Goal: Task Accomplishment & Management: Manage account settings

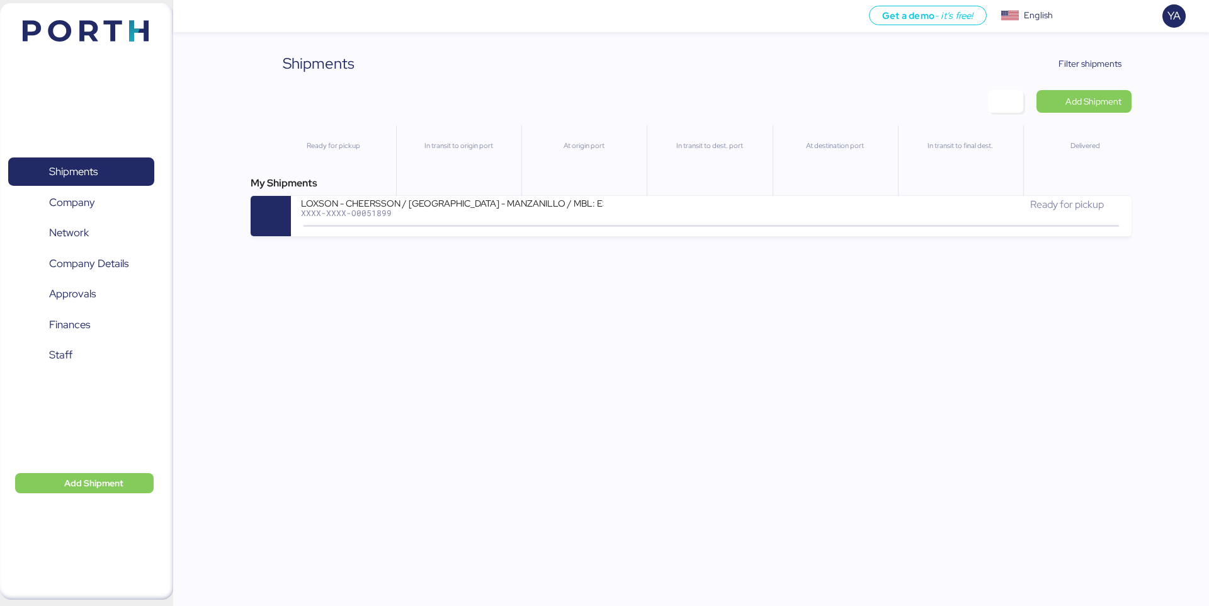
click at [1118, 50] on div "Shipments Clear Filters Filter shipments Add Shipment Ready for pickup In trans…" at bounding box center [604, 118] width 1209 height 236
click at [1117, 52] on span "Filter shipments" at bounding box center [1082, 63] width 99 height 23
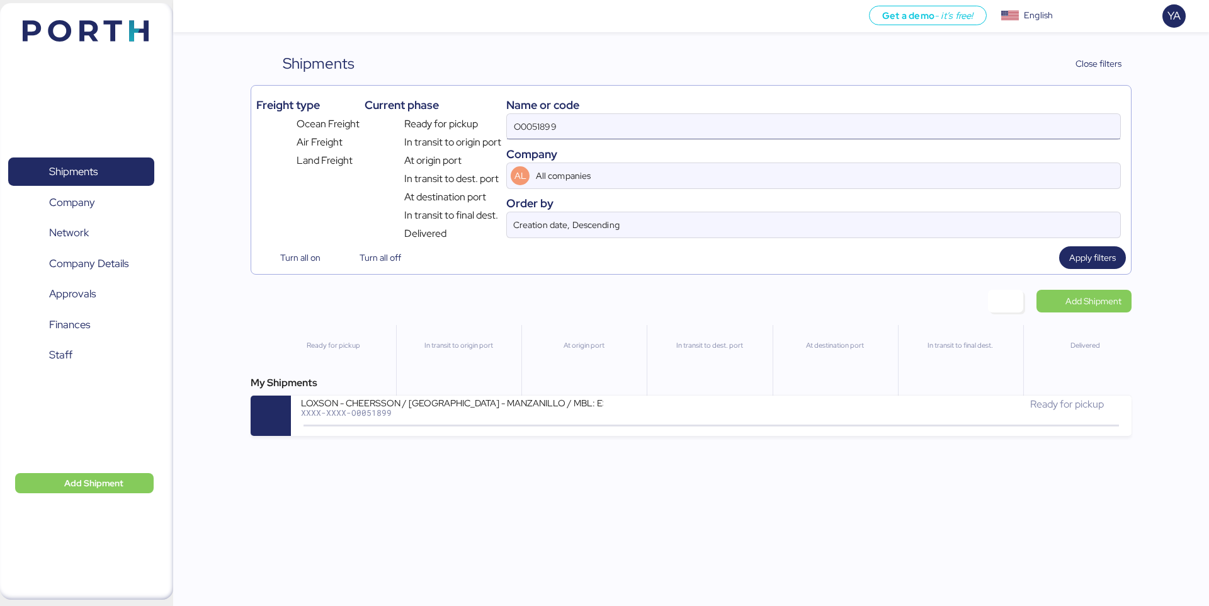
click at [986, 113] on div "O0051899" at bounding box center [813, 126] width 615 height 26
click at [986, 126] on input "O0051899" at bounding box center [813, 126] width 613 height 25
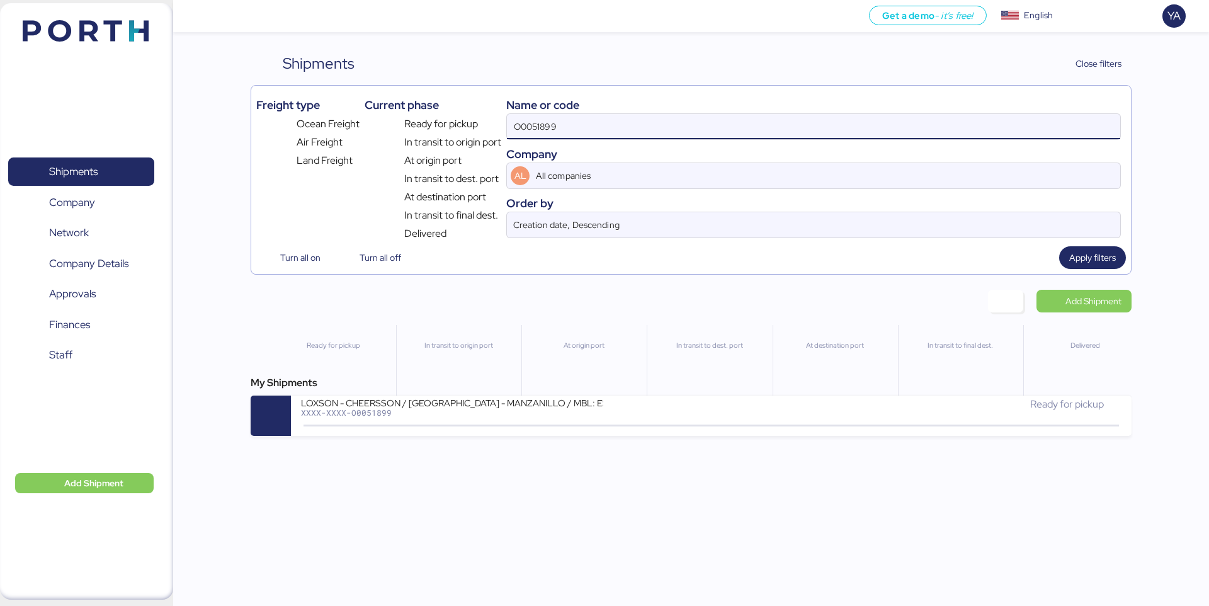
paste input "2240"
type input "O0052240"
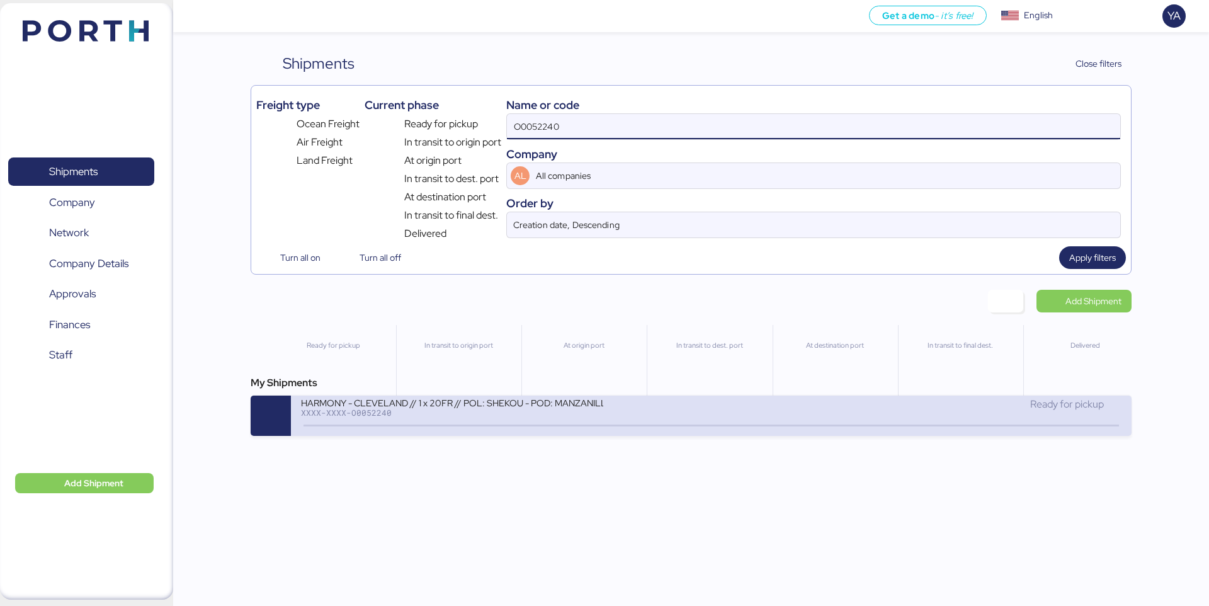
click at [511, 417] on div "HARMONY - CLEVELAND // 1 x 20FR // POL: SHEKOU - POD: MANZANILLO // HBL: HSS160…" at bounding box center [506, 410] width 410 height 27
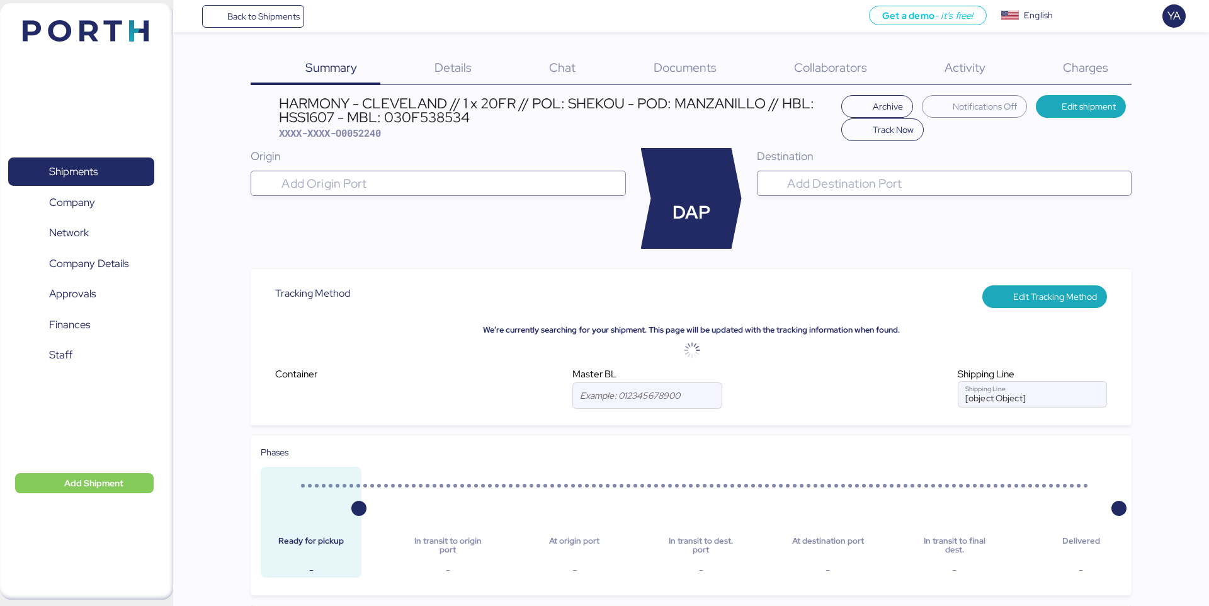
click at [1097, 71] on span "Charges" at bounding box center [1085, 67] width 45 height 16
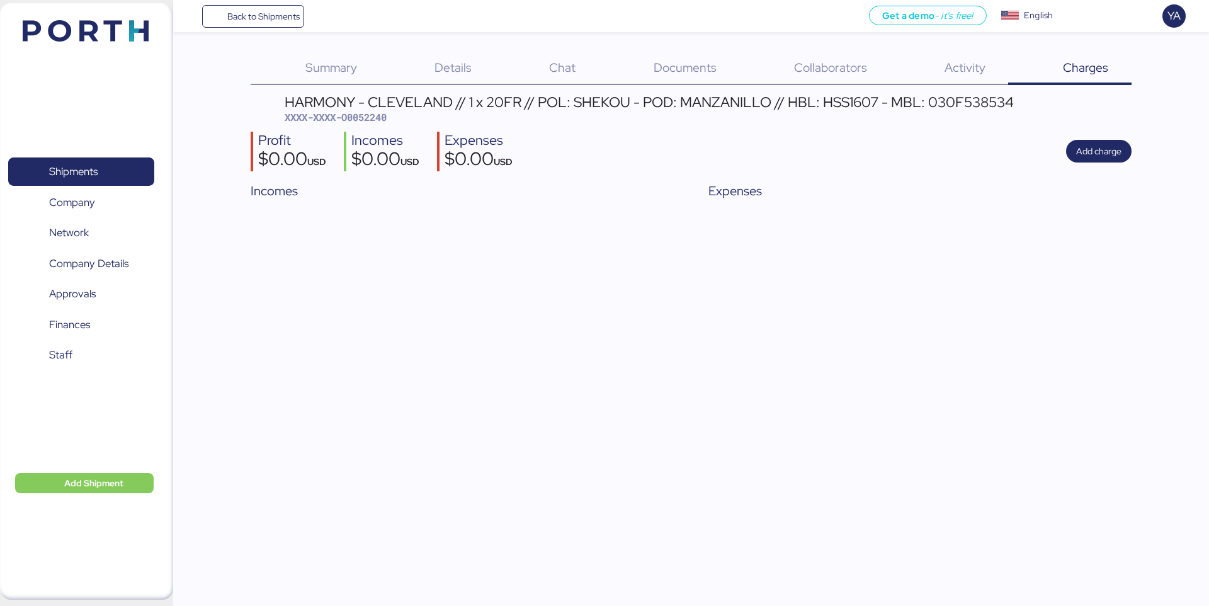
click at [672, 62] on span "Documents" at bounding box center [685, 67] width 63 height 16
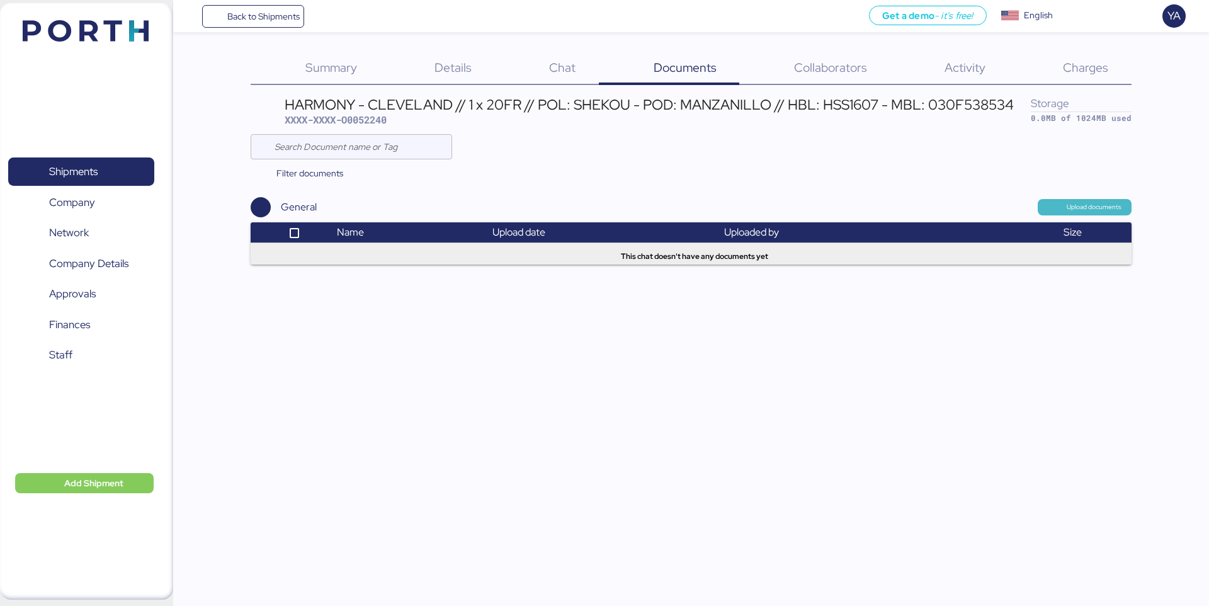
click at [1107, 201] on span "Upload documents" at bounding box center [1094, 206] width 55 height 11
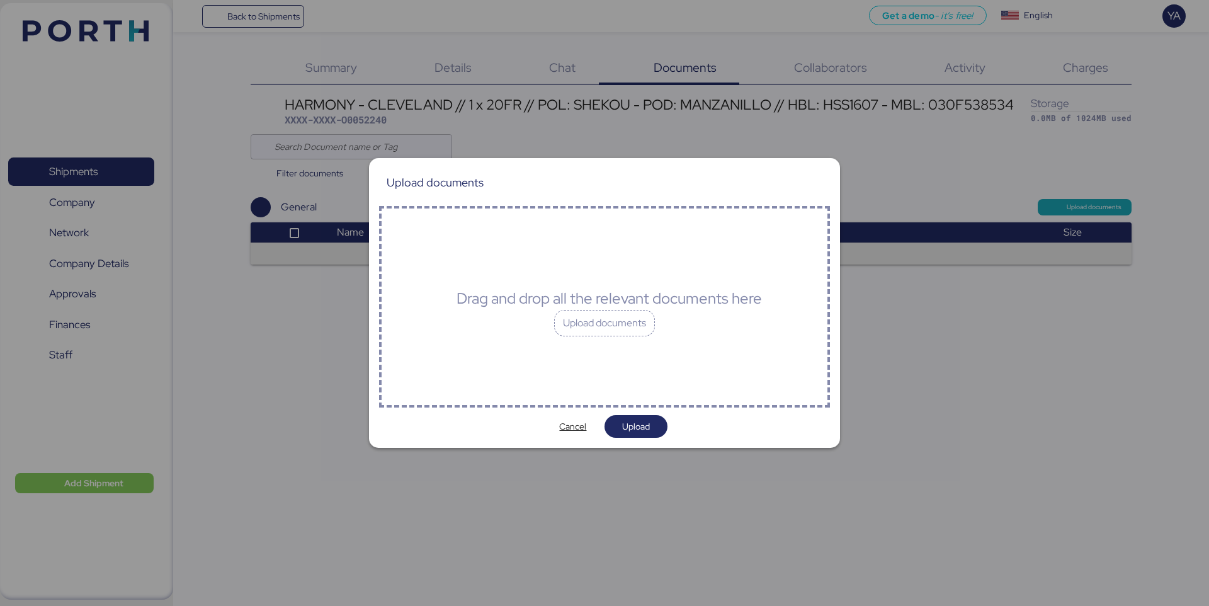
click at [556, 311] on div "Upload documents" at bounding box center [604, 323] width 101 height 26
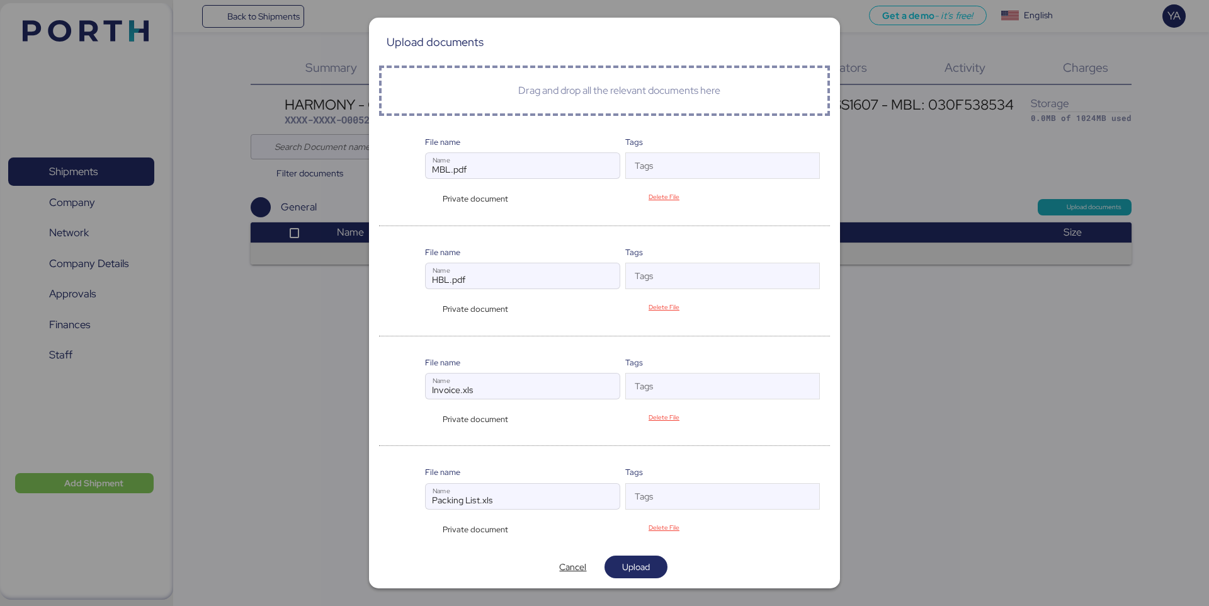
click at [429, 201] on div "Private document" at bounding box center [473, 199] width 97 height 12
click at [626, 572] on span "Upload" at bounding box center [636, 566] width 28 height 15
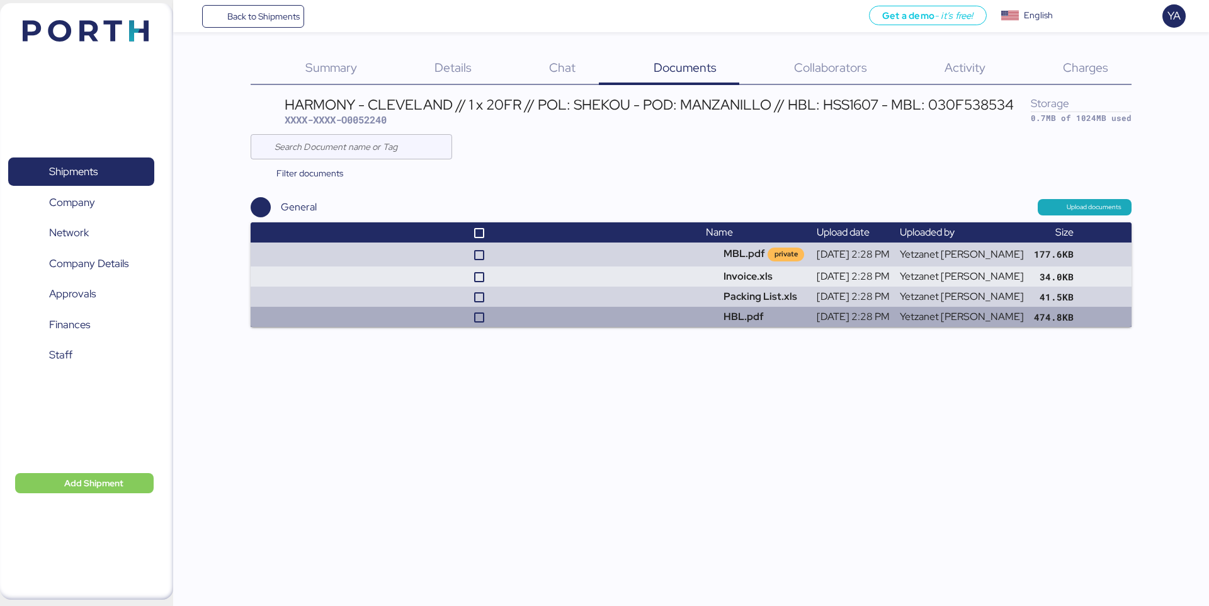
click at [674, 320] on td at bounding box center [476, 317] width 450 height 20
click at [776, 321] on td "HBL.pdf" at bounding box center [756, 317] width 110 height 20
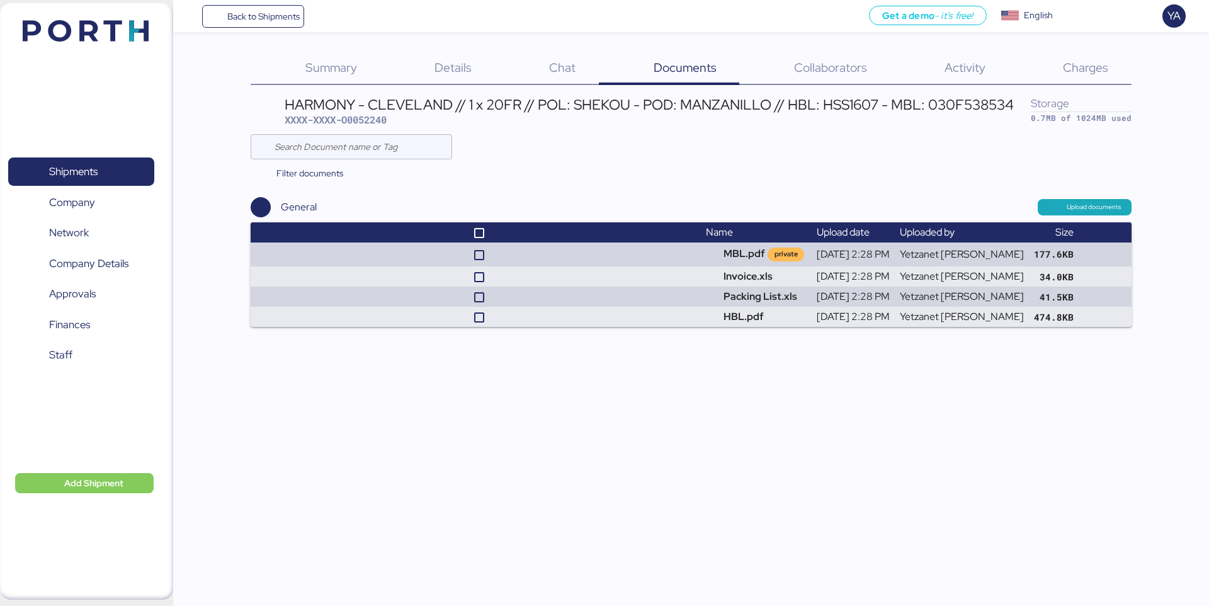
click at [395, 103] on div "HARMONY - CLEVELAND // 1 x 20FR // POL: SHEKOU - POD: MANZANILLO // HBL: HSS160…" at bounding box center [649, 105] width 729 height 14
copy div "[GEOGRAPHIC_DATA]"
click at [489, 140] on div at bounding box center [691, 146] width 880 height 25
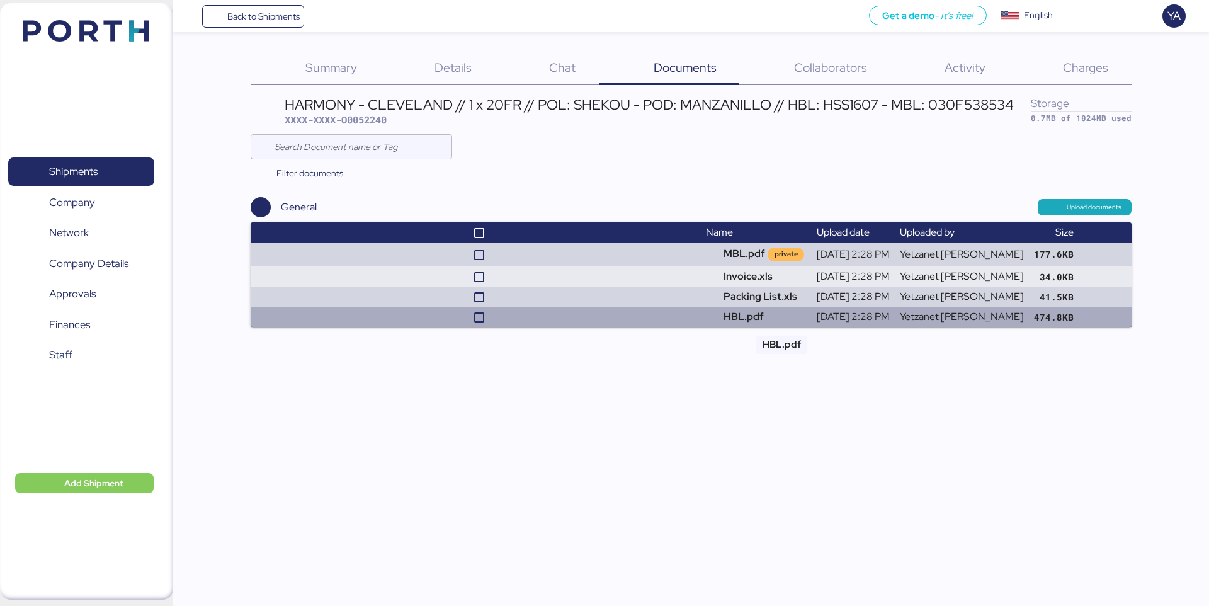
click at [769, 317] on td "HBL.pdf" at bounding box center [756, 317] width 110 height 20
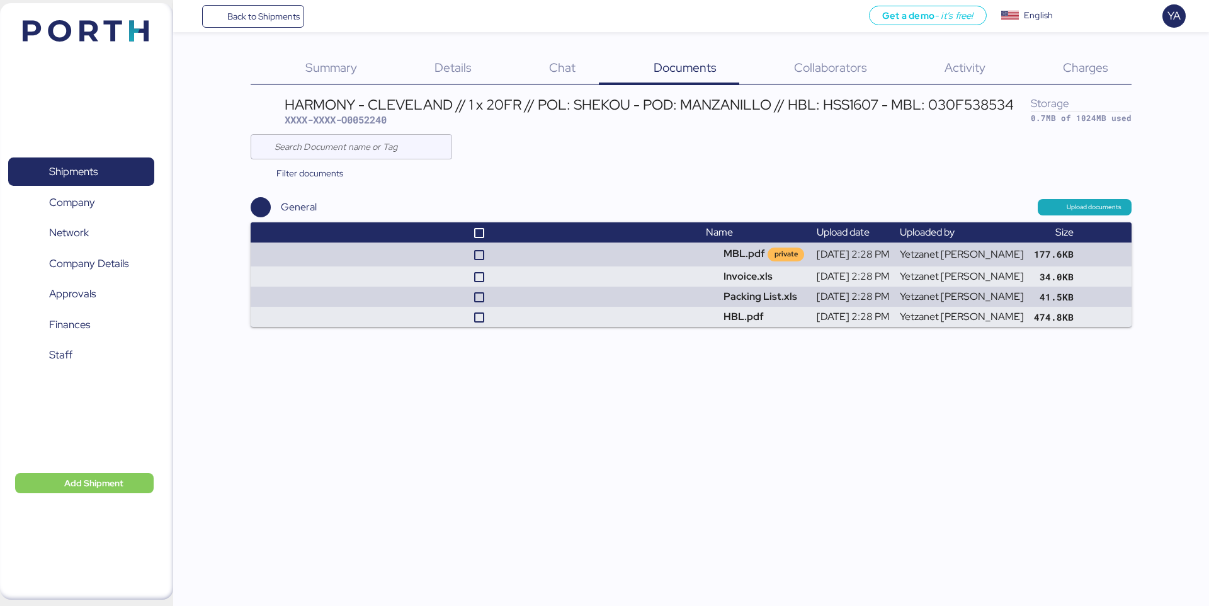
click at [667, 157] on div at bounding box center [691, 146] width 880 height 25
click at [598, 91] on div "Summary 0 Details 0 Chat 0 Documents 0 Collaborators 0 Activity 0 Charges 0 HAR…" at bounding box center [691, 189] width 880 height 275
click at [598, 98] on div "HARMONY - CLEVELAND // 1 x 20FR // POL: SHEKOU - POD: MANZANILLO // HBL: HSS160…" at bounding box center [649, 105] width 729 height 14
click at [600, 99] on div "HARMONY - CLEVELAND // 1 x 20FR // POL: SHEKOU - POD: MANZANILLO // HBL: HSS160…" at bounding box center [649, 105] width 729 height 14
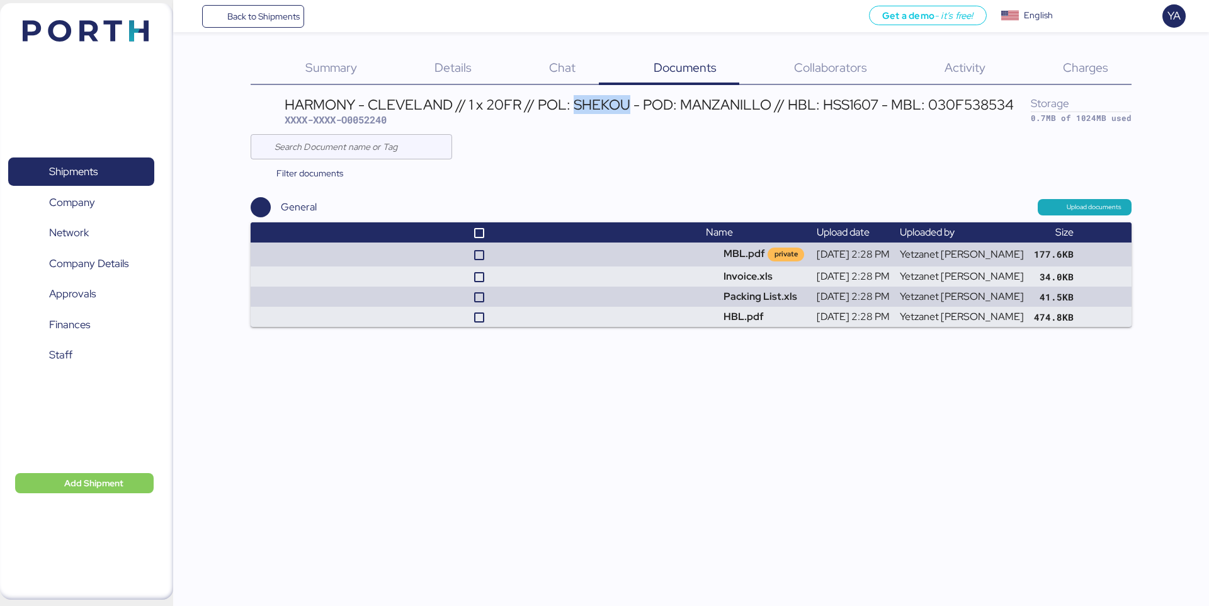
click at [600, 99] on div "HARMONY - CLEVELAND // 1 x 20FR // POL: SHEKOU - POD: MANZANILLO // HBL: HSS160…" at bounding box center [649, 105] width 729 height 14
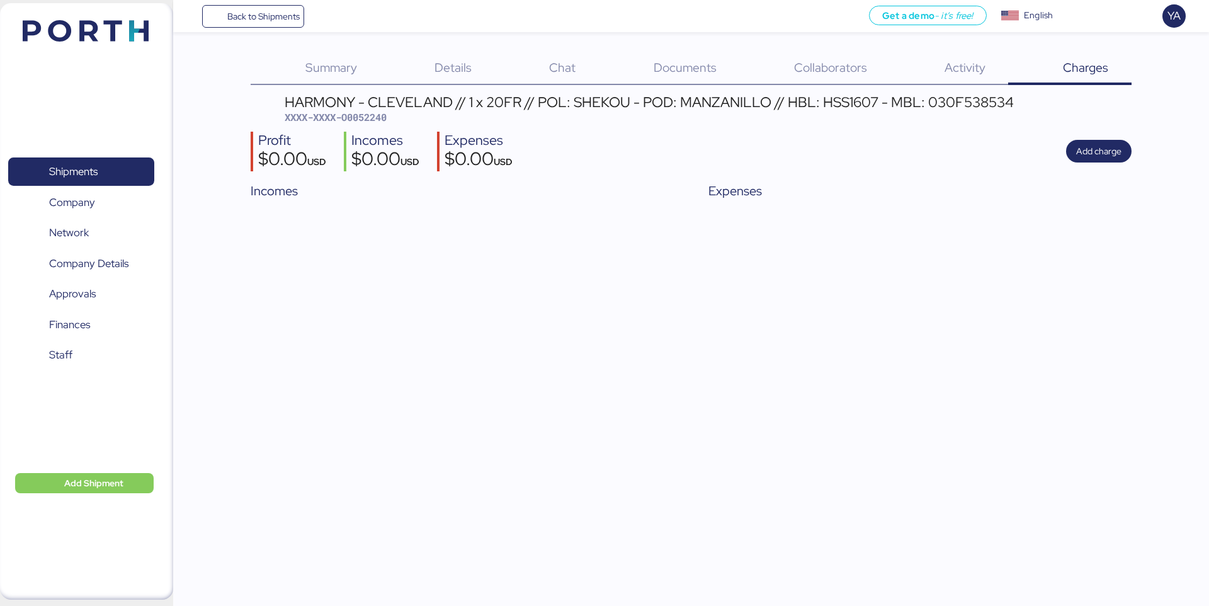
click at [370, 119] on span "XXXX-XXXX-O0052240" at bounding box center [336, 117] width 102 height 13
copy span "O0052240"
click at [814, 99] on div "HARMONY - CLEVELAND // 1 x 20FR // POL: SHEKOU - POD: MANZANILLO // HBL: HSS160…" at bounding box center [649, 102] width 729 height 14
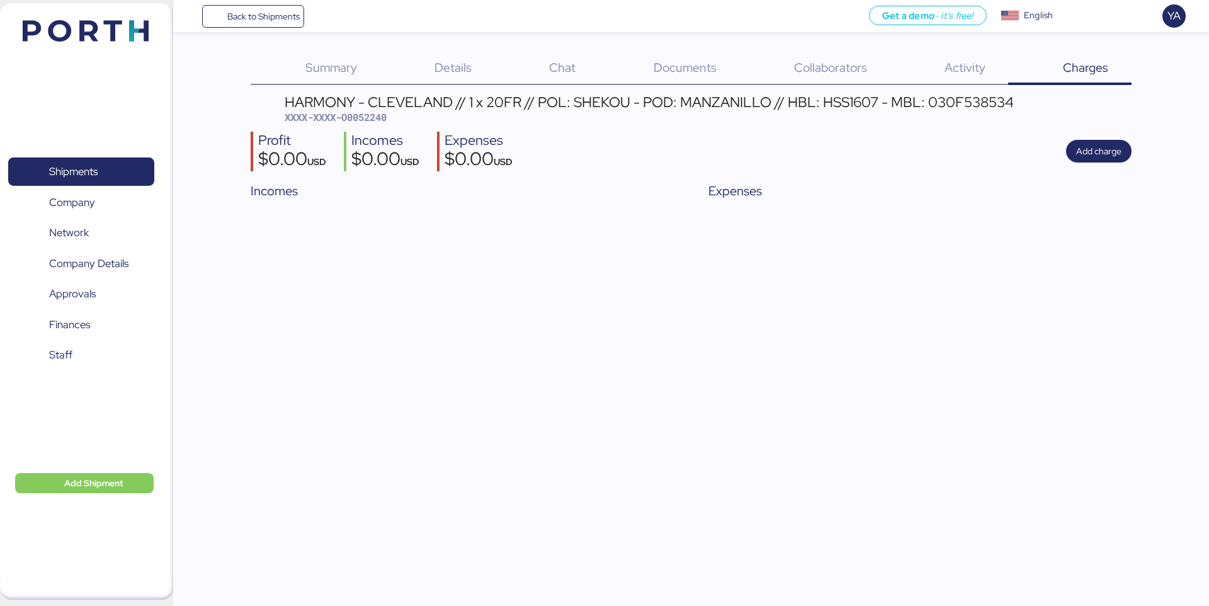
click at [830, 103] on div "HARMONY - CLEVELAND // 1 x 20FR // POL: SHEKOU - POD: MANZANILLO // HBL: HSS160…" at bounding box center [649, 102] width 729 height 14
copy div "HSS1607"
click at [1108, 149] on span "Add charge" at bounding box center [1098, 151] width 45 height 15
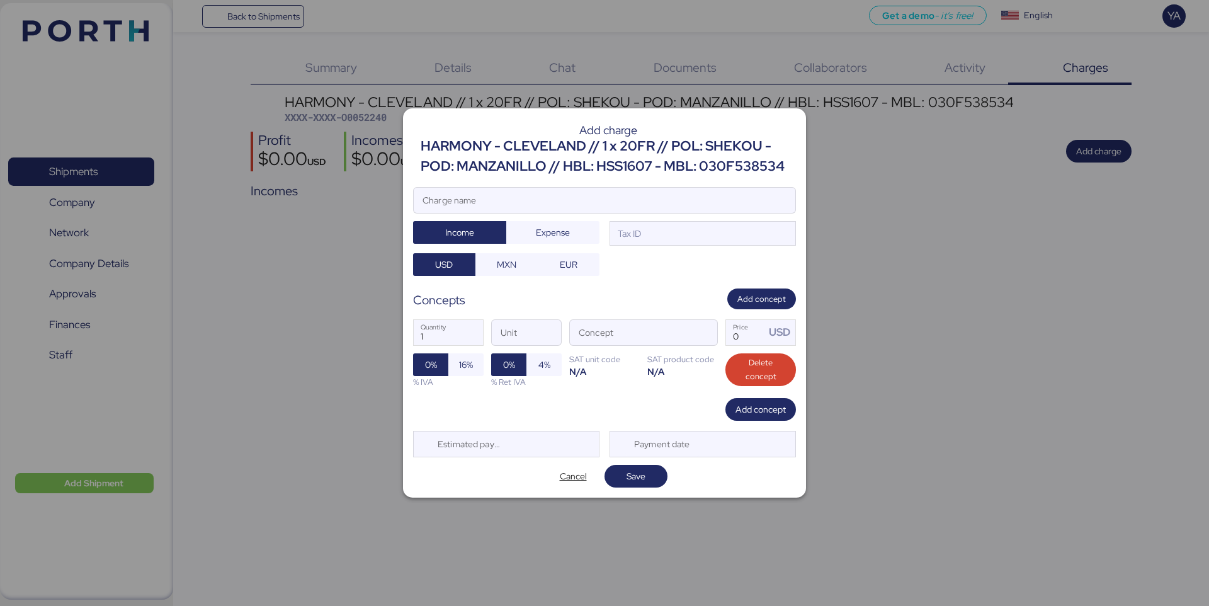
click at [621, 155] on div "HARMONY - CLEVELAND // 1 x 20FR // POL: SHEKOU - POD: MANZANILLO // HBL: HSS160…" at bounding box center [608, 156] width 375 height 41
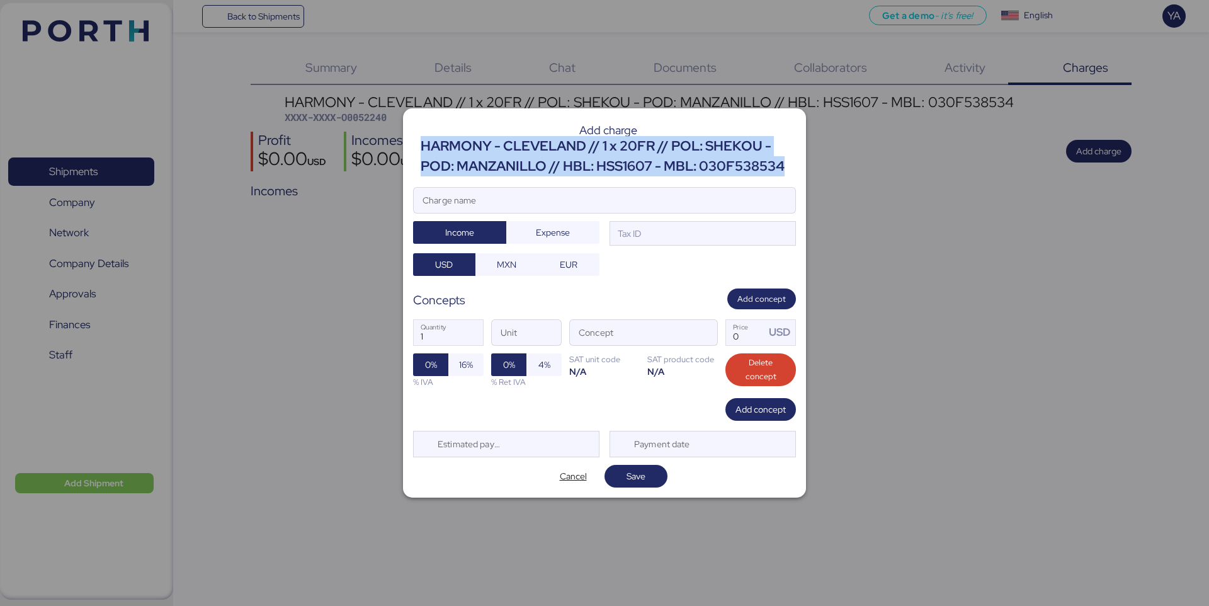
click at [621, 155] on div "HARMONY - CLEVELAND // 1 x 20FR // POL: SHEKOU - POD: MANZANILLO // HBL: HSS160…" at bounding box center [608, 156] width 375 height 41
copy div "HARMONY - CLEVELAND // 1 x 20FR // POL: SHEKOU - POD: MANZANILLO // HBL: HSS160…"
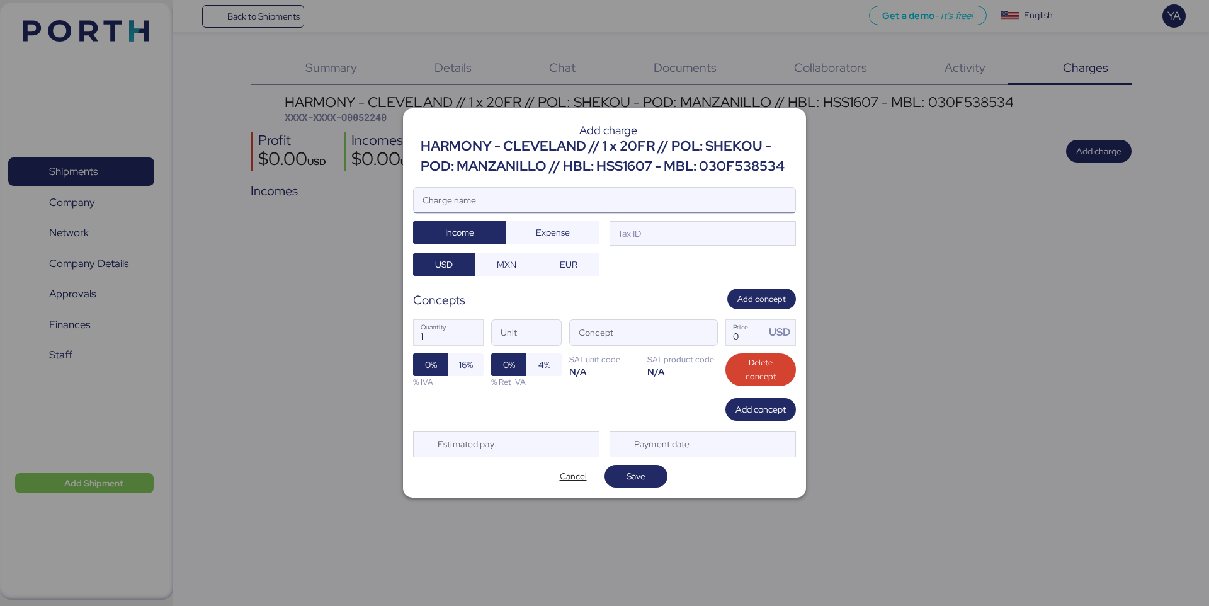
click at [581, 206] on input "Charge name" at bounding box center [605, 200] width 382 height 25
paste input "HARMONY - CLEVELAND // 1 x 20FR // POL: SHEKOU - POD: MANZANILLO // HBL: HSS160…"
type input "HARMONY - CLEVELAND // 1 x 20FR // POL: SHEKOU - POD: MANZANILLO // HBL: HSS160…"
click at [659, 252] on div "HARMONY - CLEVELAND // 1 x 20FR // POL: SHEKOU - POD: MANZANILLO // HBL: HSS160…" at bounding box center [604, 231] width 383 height 89
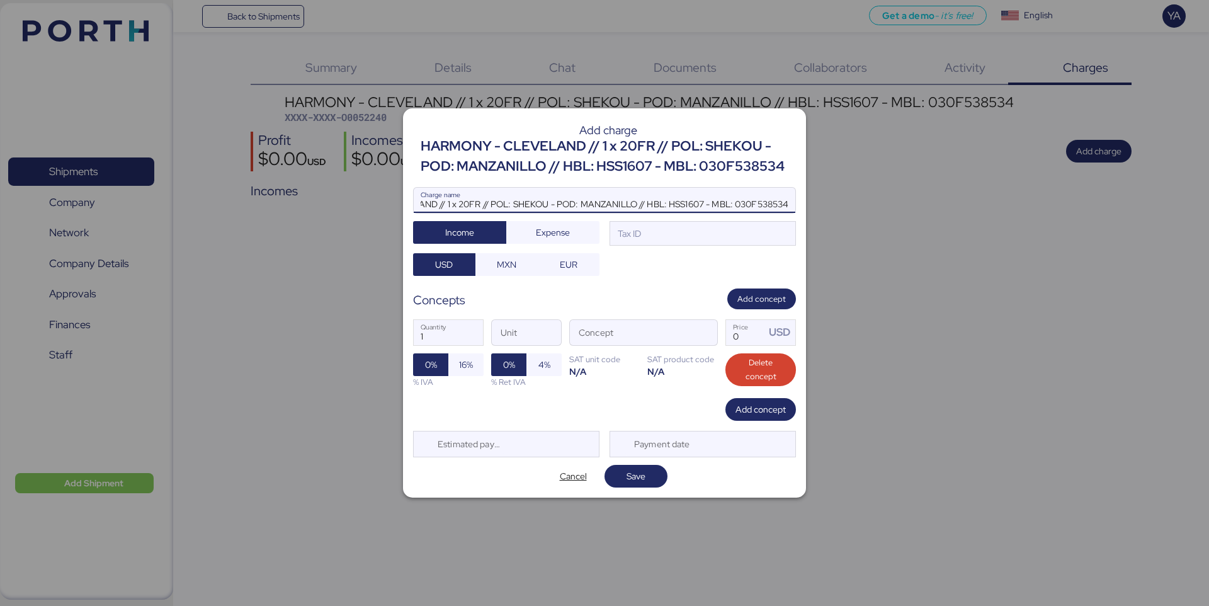
scroll to position [0, 0]
click at [659, 250] on div "HARMONY - CLEVELAND // 1 x 20FR // POL: SHEKOU - POD: MANZANILLO // HBL: HSS160…" at bounding box center [604, 231] width 383 height 89
click at [659, 232] on div "Tax ID" at bounding box center [702, 233] width 186 height 25
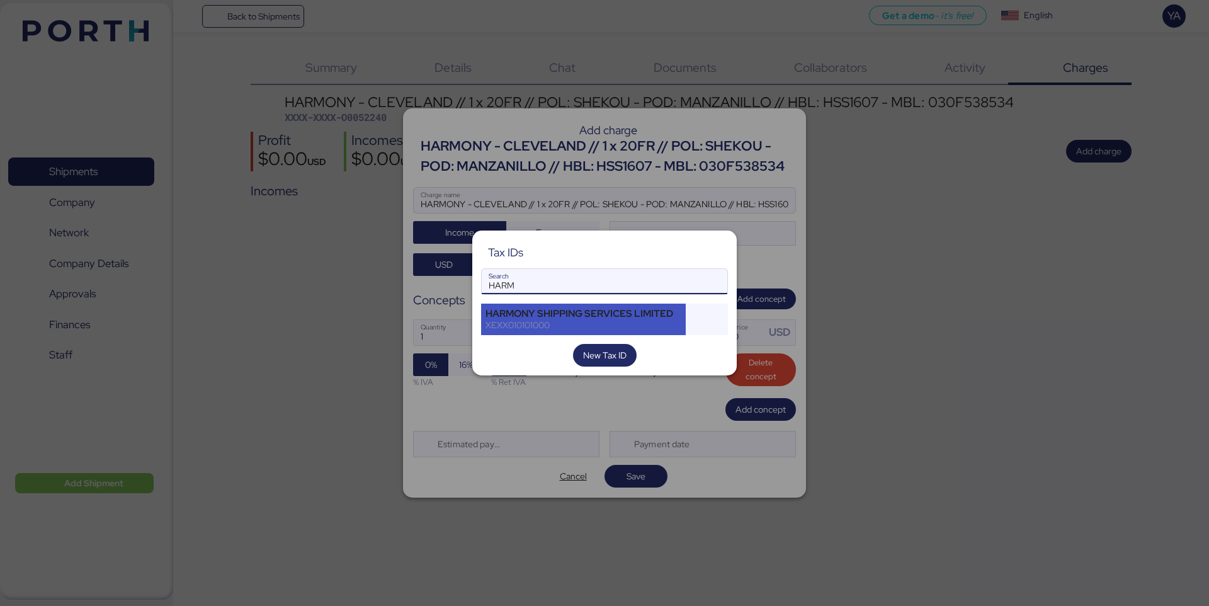
type input "HARM"
click at [565, 305] on div "HARMONY SHIPPING SERVICES LIMITED XEXX010101000" at bounding box center [583, 318] width 205 height 31
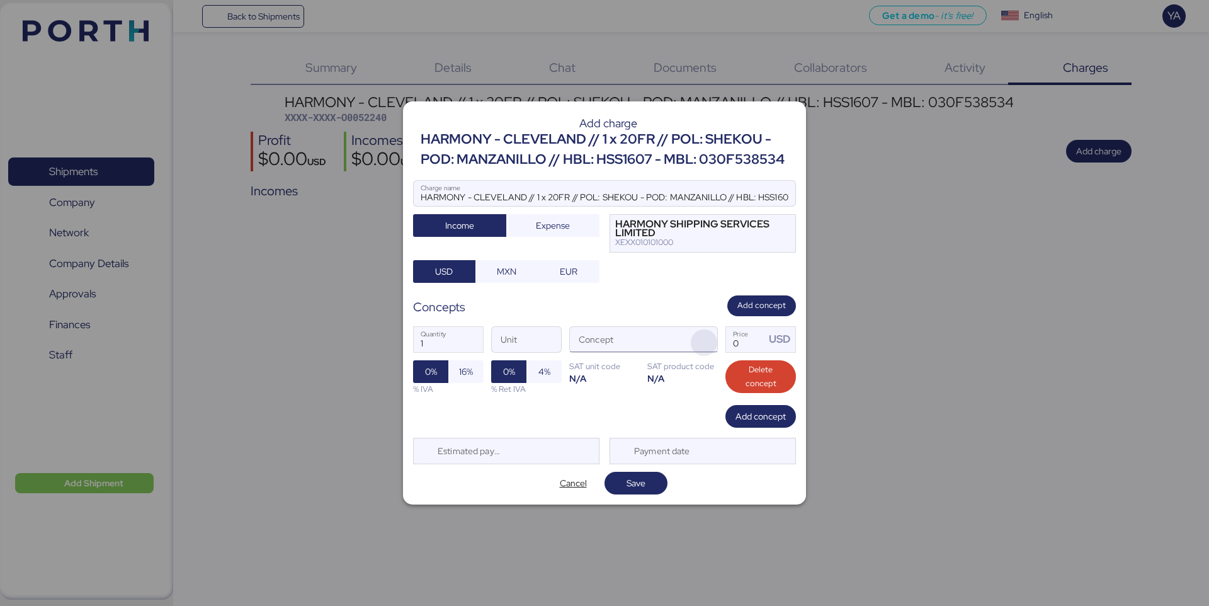
click at [706, 336] on span "button" at bounding box center [704, 342] width 26 height 26
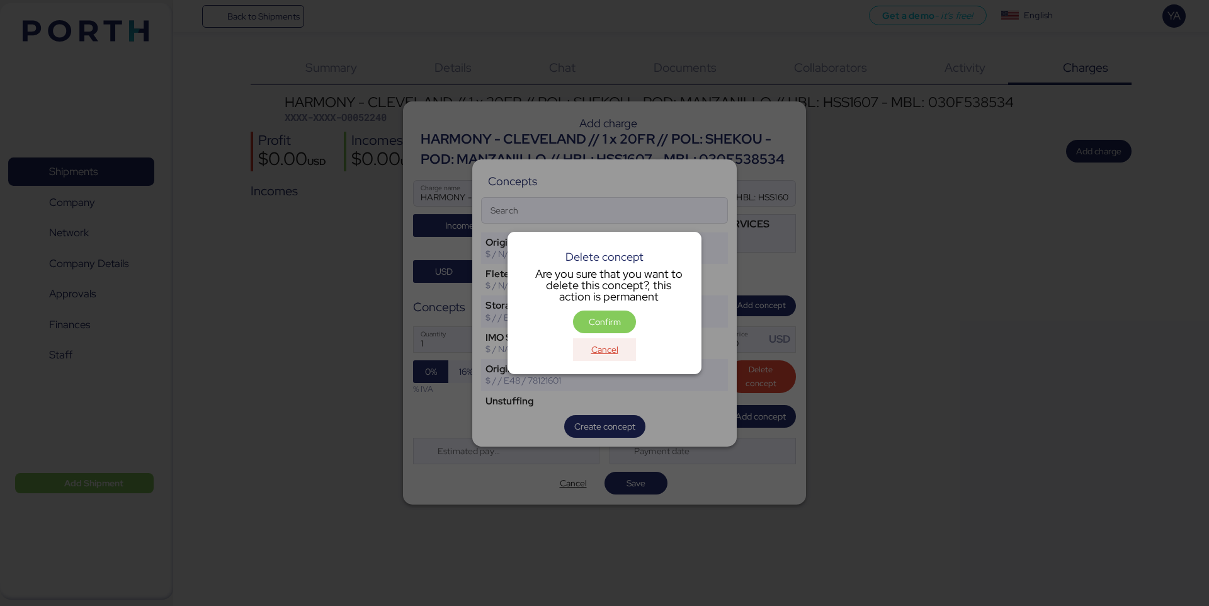
click at [587, 351] on span "Cancel" at bounding box center [604, 350] width 43 height 18
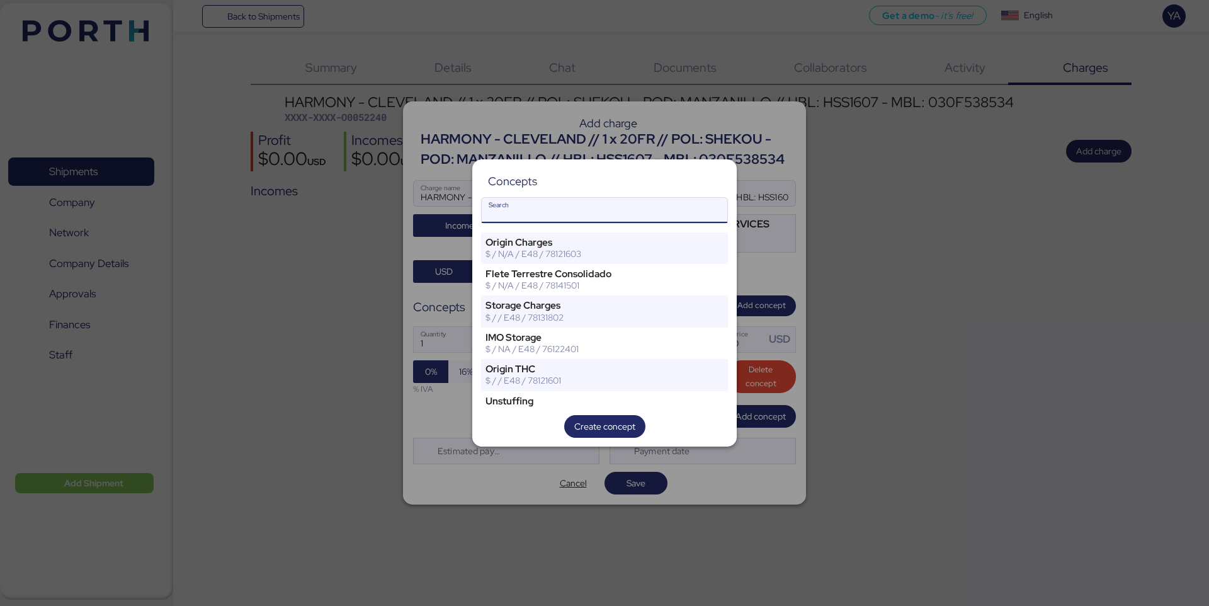
click at [630, 210] on input "Search" at bounding box center [605, 210] width 246 height 25
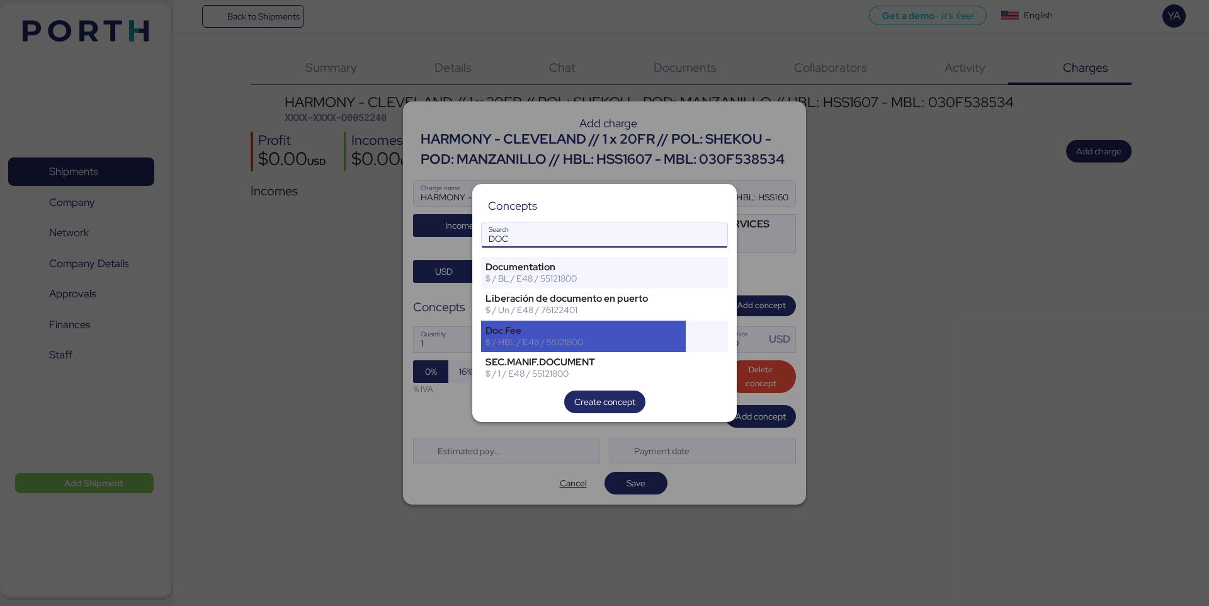
type input "DOC"
click at [579, 344] on div "$ / HBL / E48 / 55121800" at bounding box center [583, 341] width 196 height 11
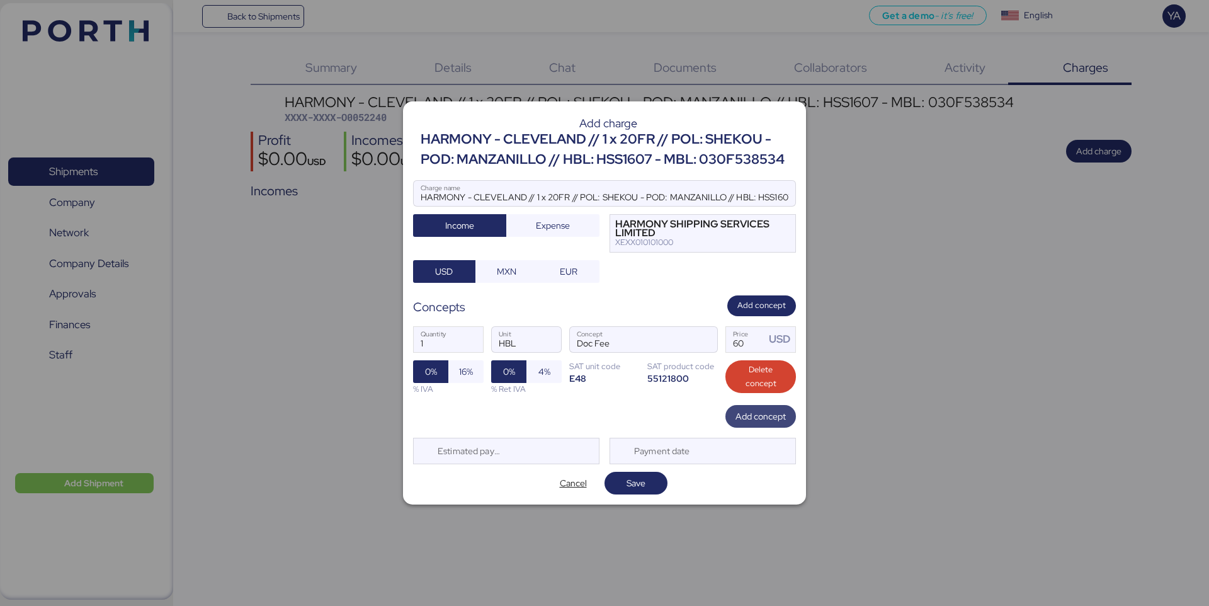
click at [745, 422] on span "Add concept" at bounding box center [760, 416] width 50 height 15
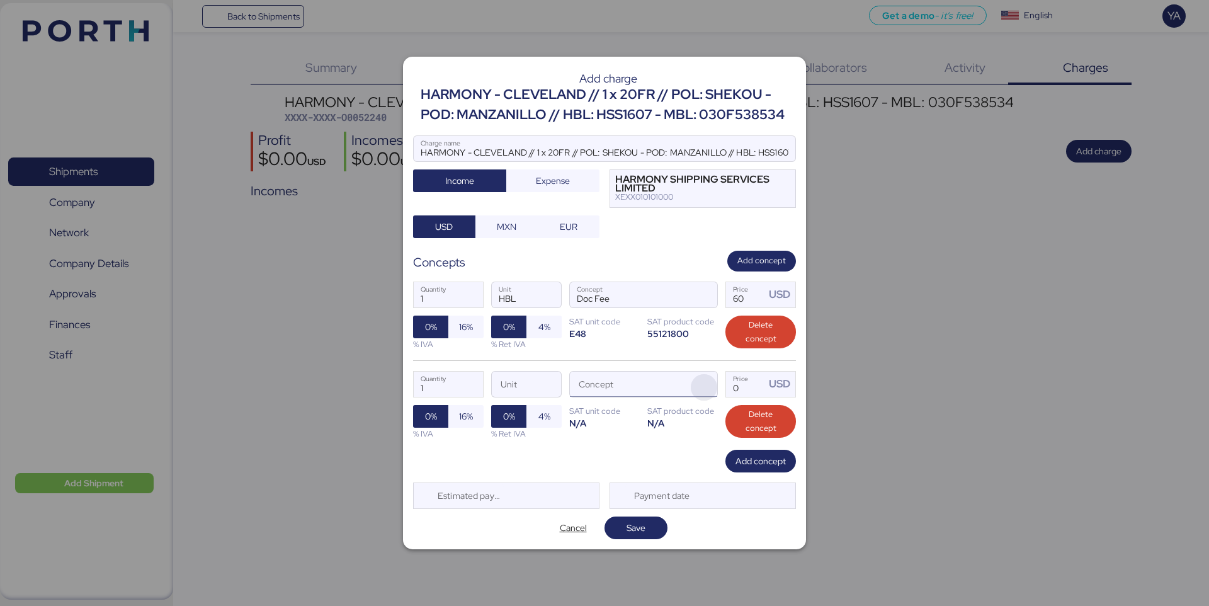
click at [708, 386] on span "button" at bounding box center [704, 387] width 26 height 26
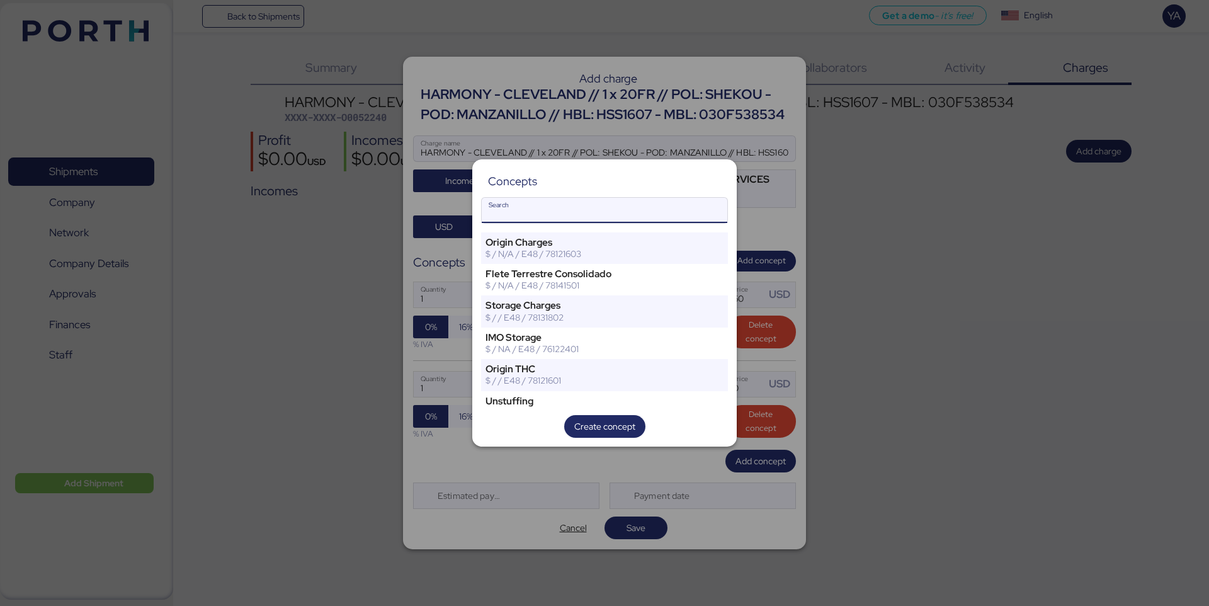
click at [605, 210] on input "Search" at bounding box center [605, 210] width 246 height 25
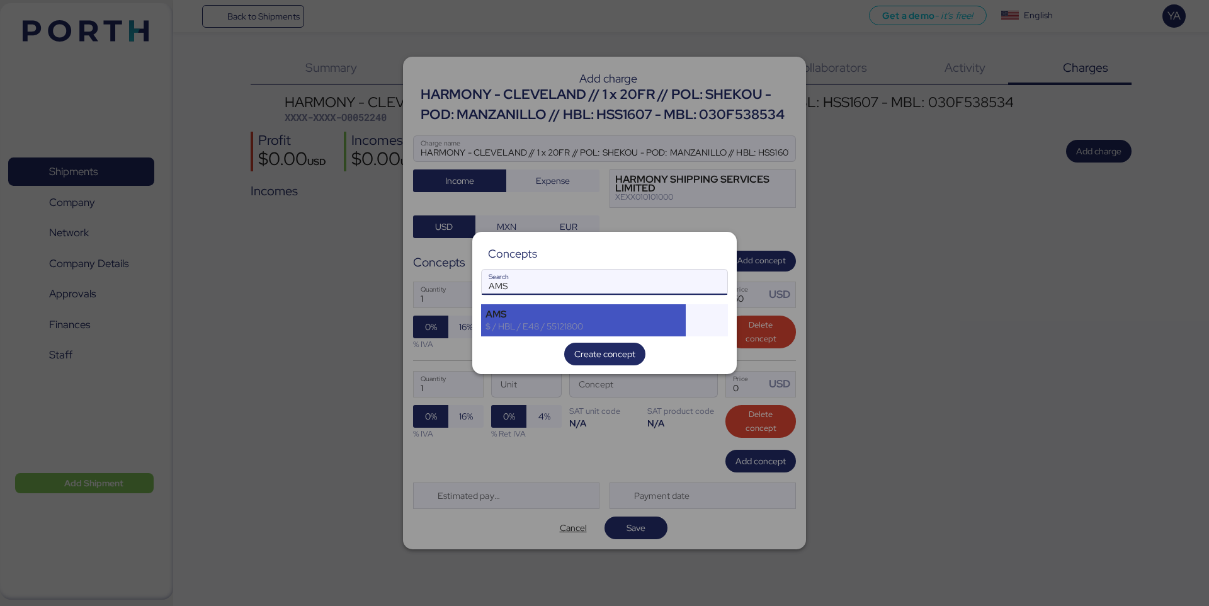
type input "AMS"
click at [601, 304] on div "AMS $ / HBL / E48 / 55121800" at bounding box center [583, 319] width 205 height 31
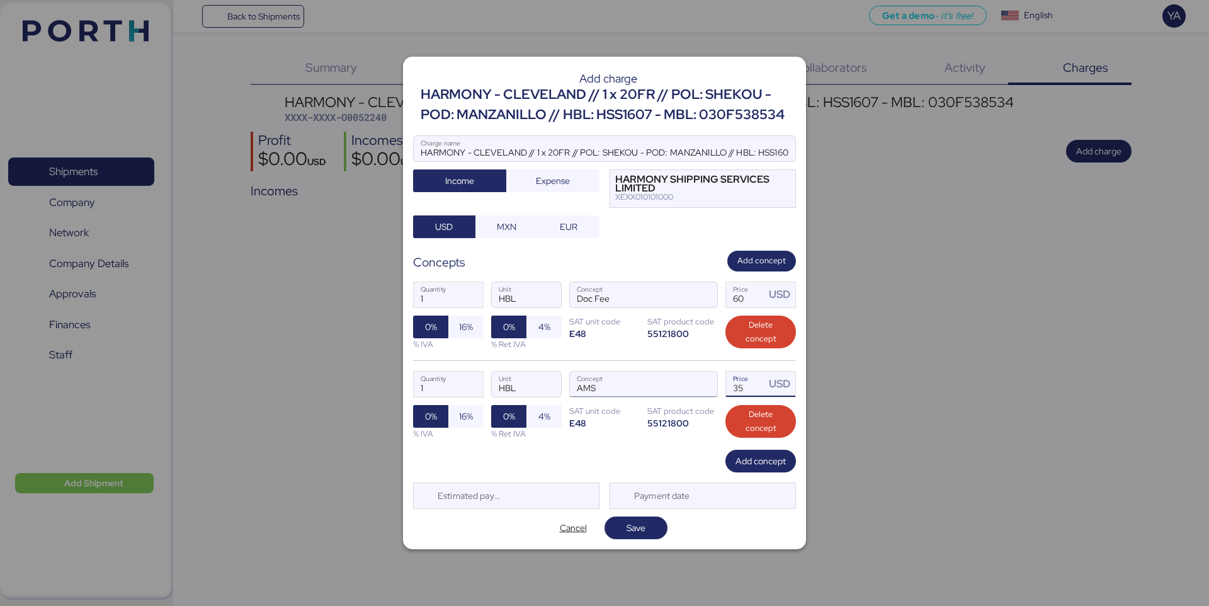
drag, startPoint x: 760, startPoint y: 395, endPoint x: 666, endPoint y: 390, distance: 94.6
click at [666, 391] on div "1 Quantity HBL Unit AMS Concept 35 Price USD 0% 16% % IVA 0% 4% % Ret IVA SAT u…" at bounding box center [604, 404] width 383 height 89
type input "40"
click at [755, 456] on span "Add concept" at bounding box center [760, 460] width 50 height 15
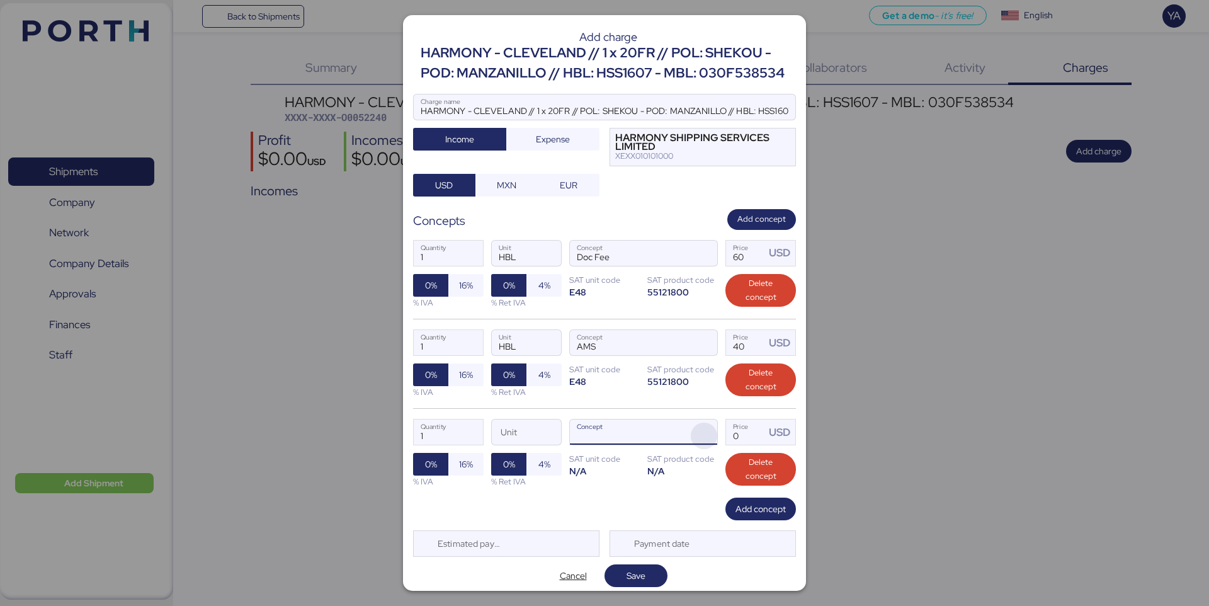
click at [709, 434] on span "button" at bounding box center [704, 435] width 26 height 26
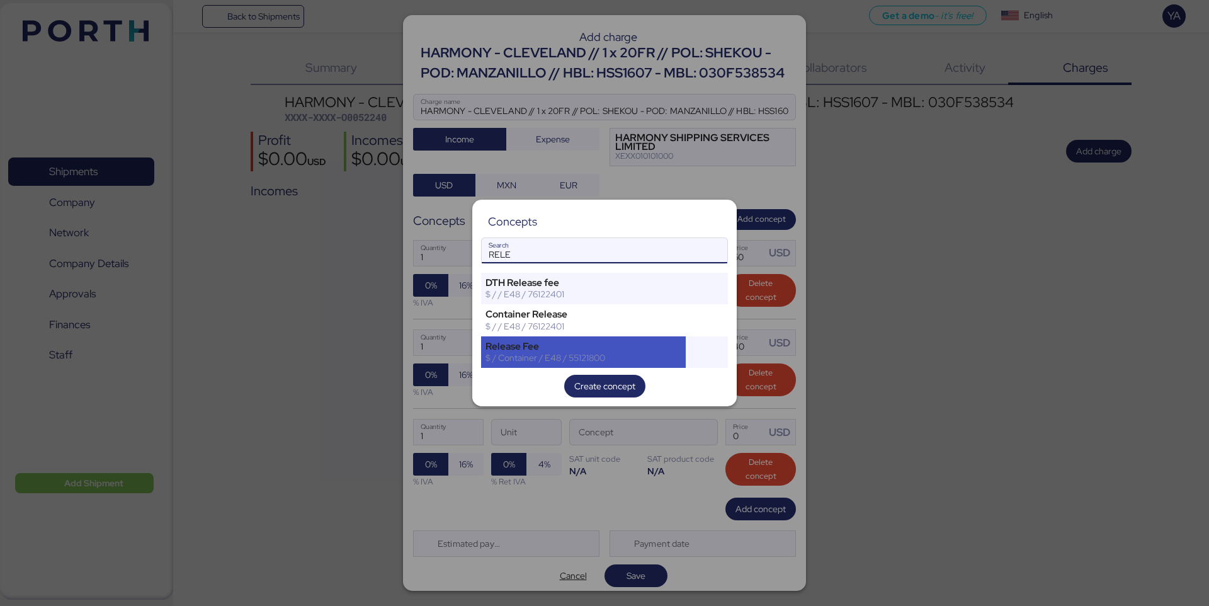
type input "RELE"
click at [558, 356] on div "$ / Container / E48 / 55121800" at bounding box center [583, 357] width 196 height 11
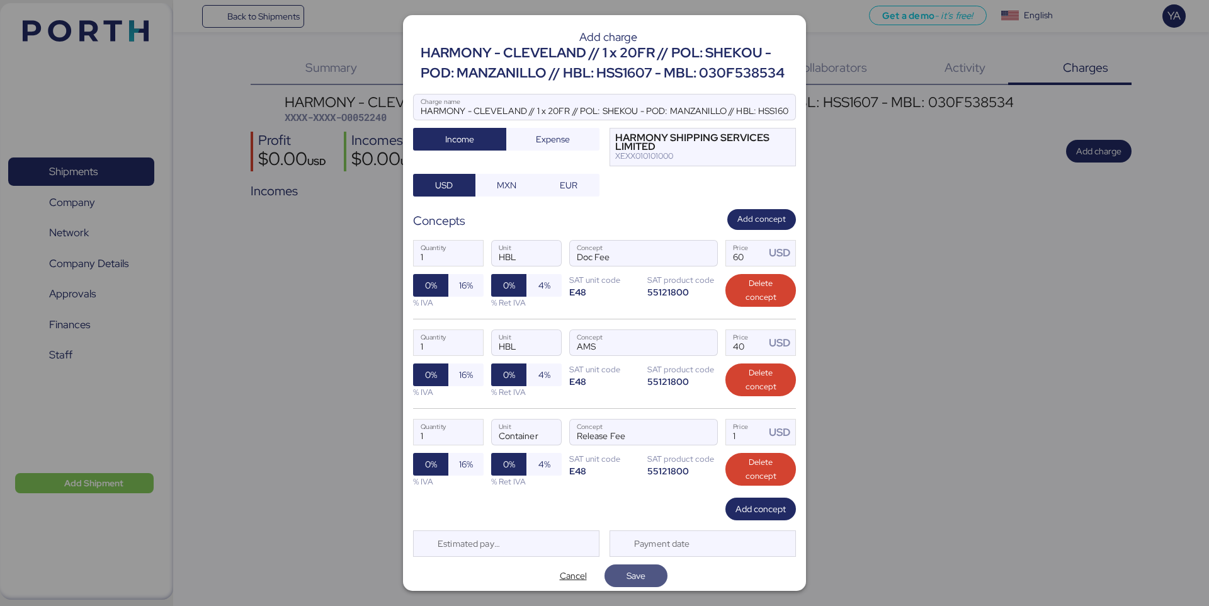
click at [649, 580] on span "Save" at bounding box center [636, 576] width 43 height 18
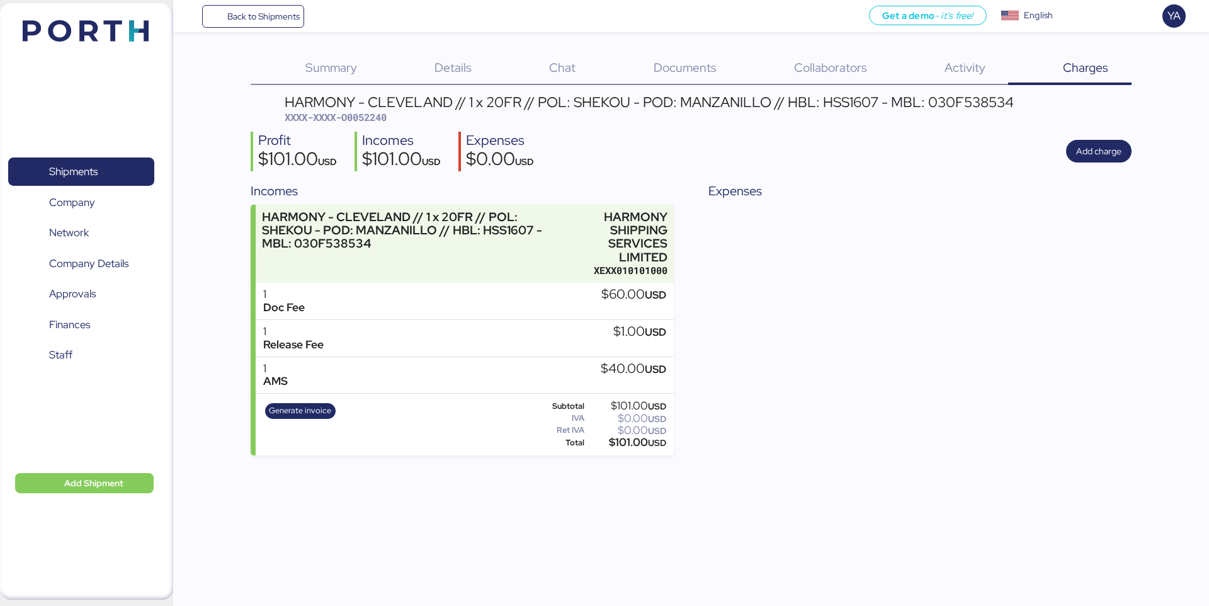
click at [429, 52] on div "Details 0" at bounding box center [437, 68] width 115 height 33
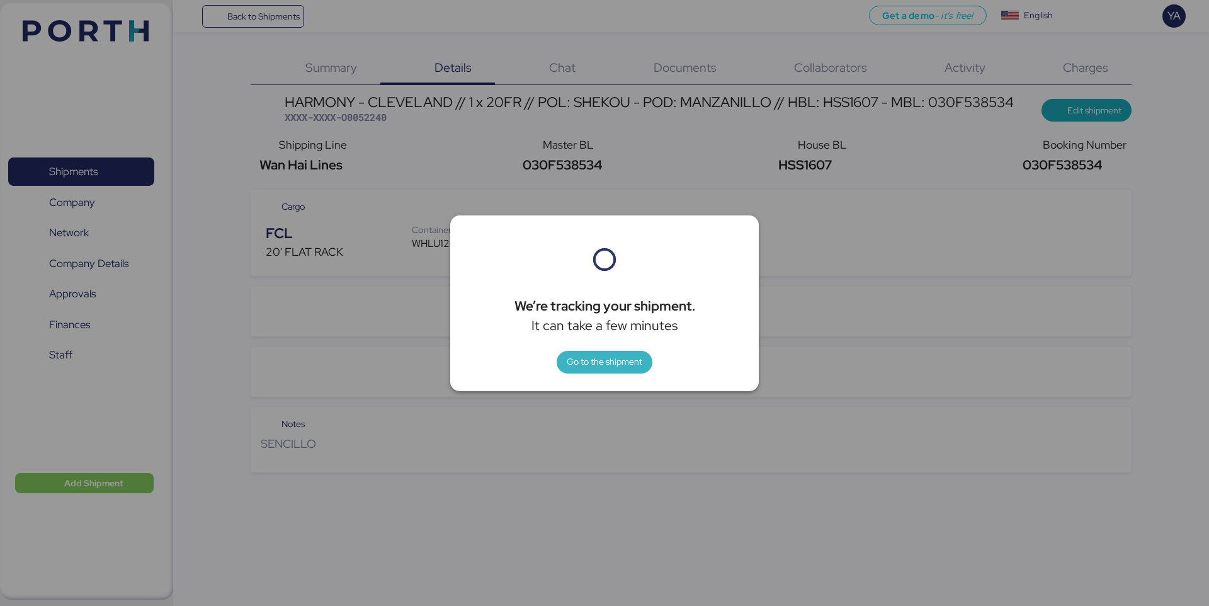
click at [640, 370] on span "Go to the shipment" at bounding box center [605, 362] width 76 height 18
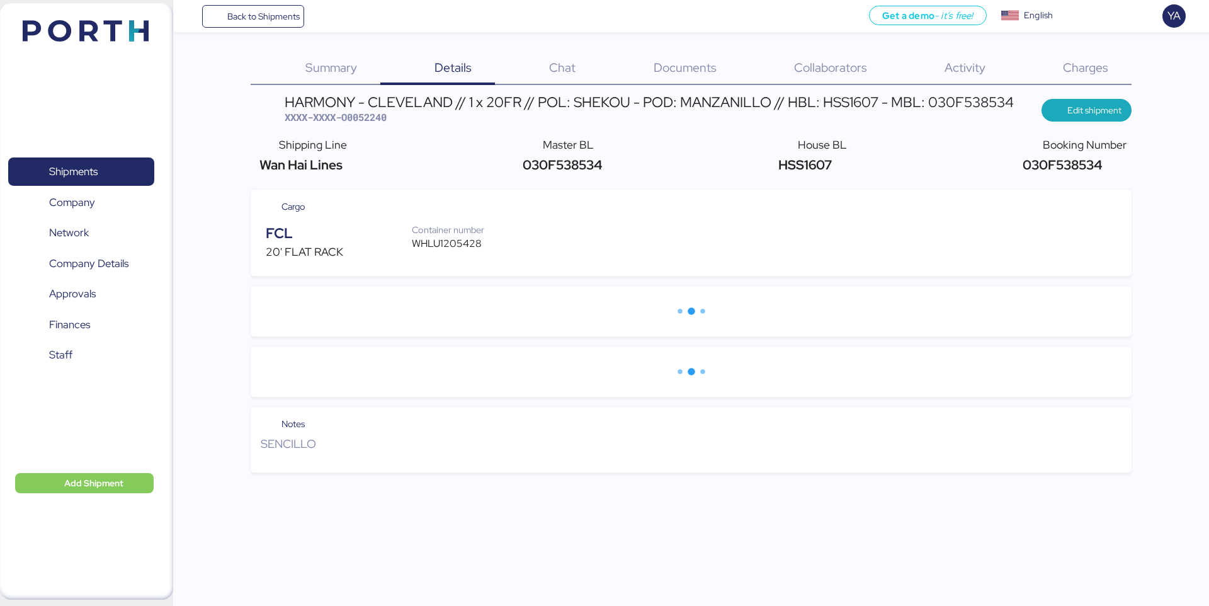
click at [1082, 52] on div "Charges 0" at bounding box center [1069, 68] width 123 height 33
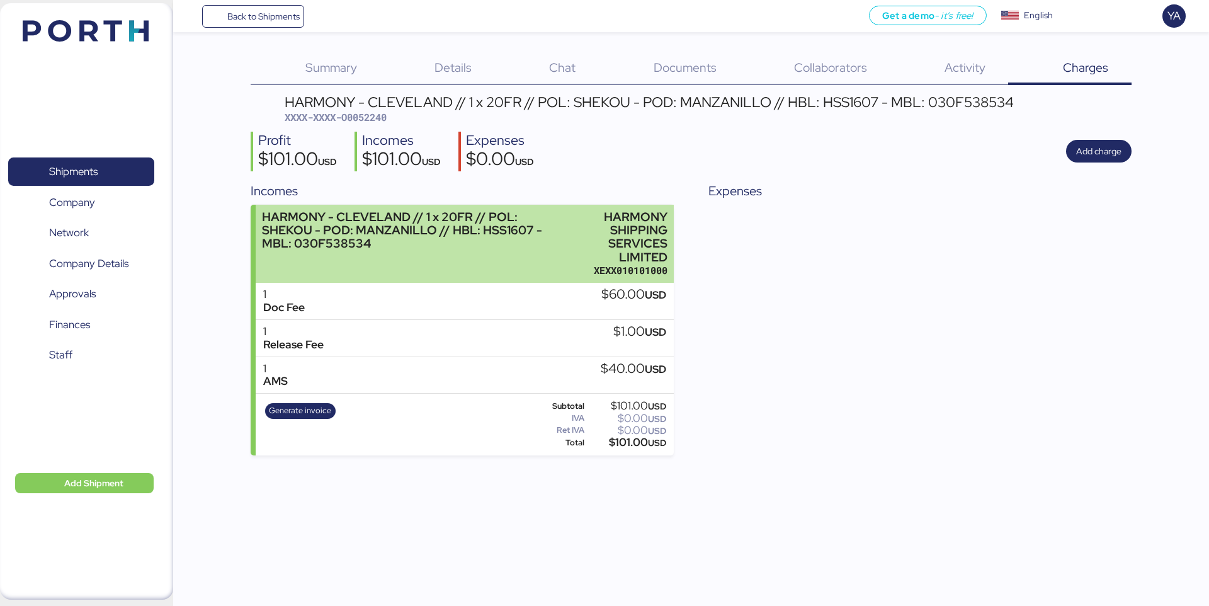
click at [487, 258] on div "HARMONY - CLEVELAND // 1 x 20FR // POL: SHEKOU - POD: MANZANILLO // HBL: HSS160…" at bounding box center [408, 243] width 293 height 67
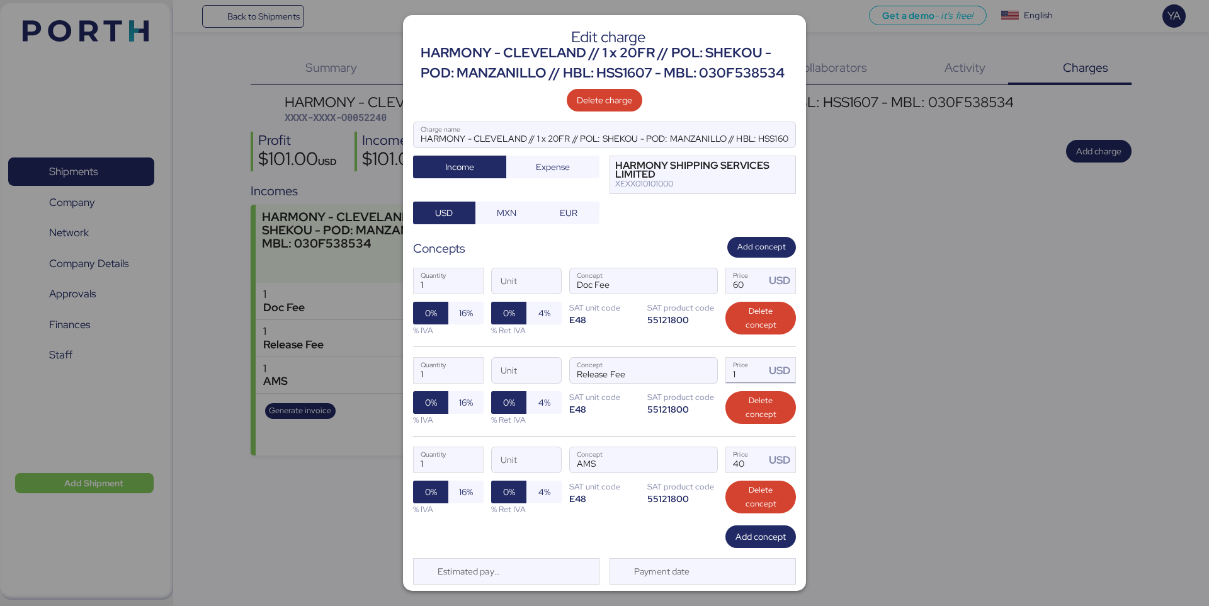
click at [749, 371] on input "1" at bounding box center [745, 370] width 39 height 25
type input "200"
click at [757, 531] on span "Add concept" at bounding box center [760, 536] width 50 height 15
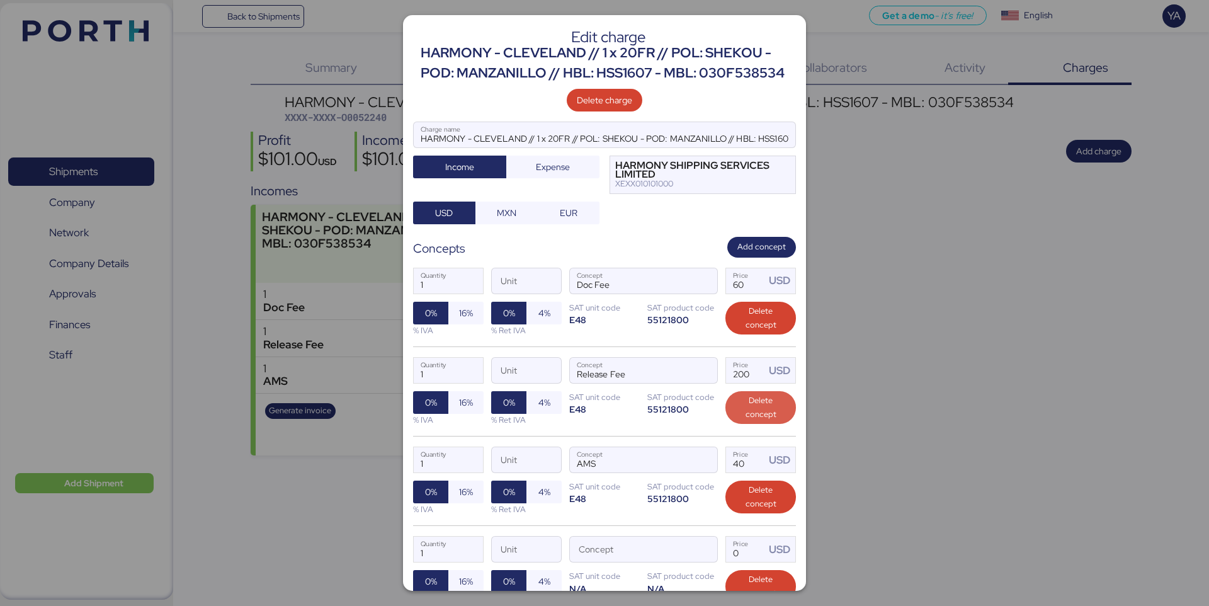
click at [757, 405] on span "Delete concept" at bounding box center [760, 408] width 50 height 28
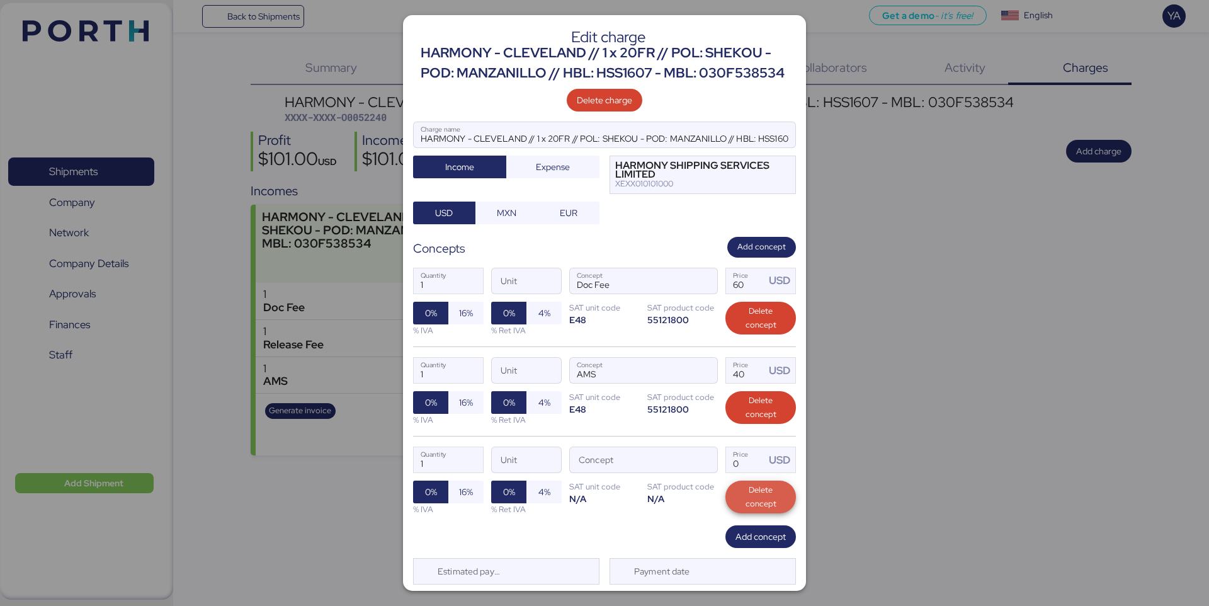
click at [759, 509] on span "Delete concept" at bounding box center [760, 497] width 50 height 28
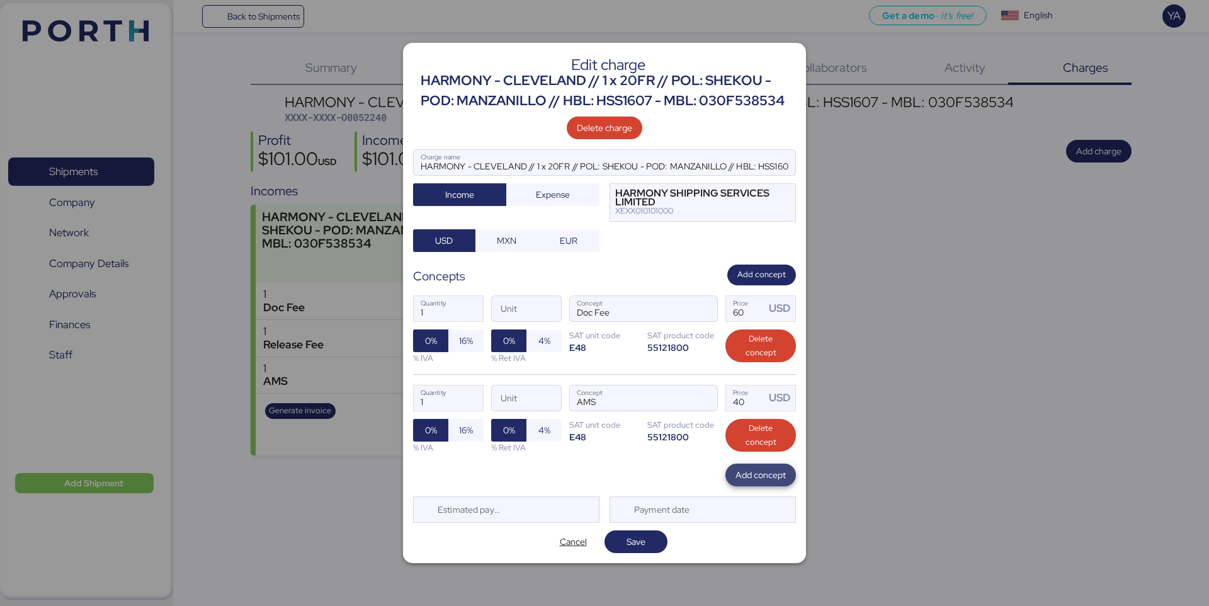
click at [776, 467] on span "Add concept" at bounding box center [760, 474] width 50 height 15
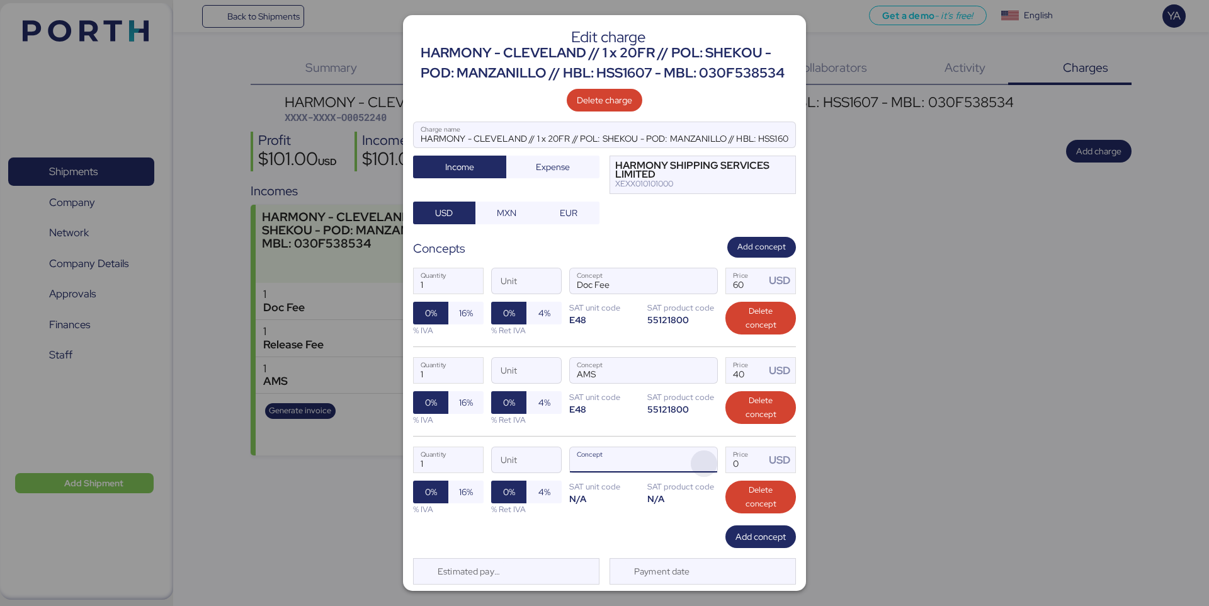
click at [715, 458] on span "button" at bounding box center [704, 463] width 26 height 26
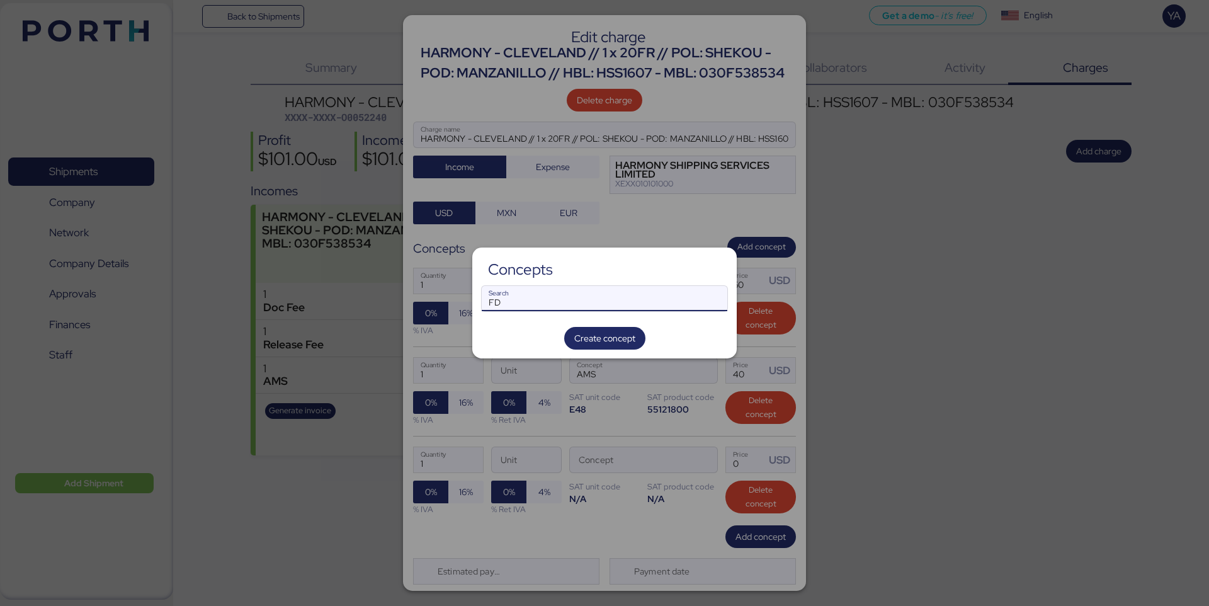
type input "F"
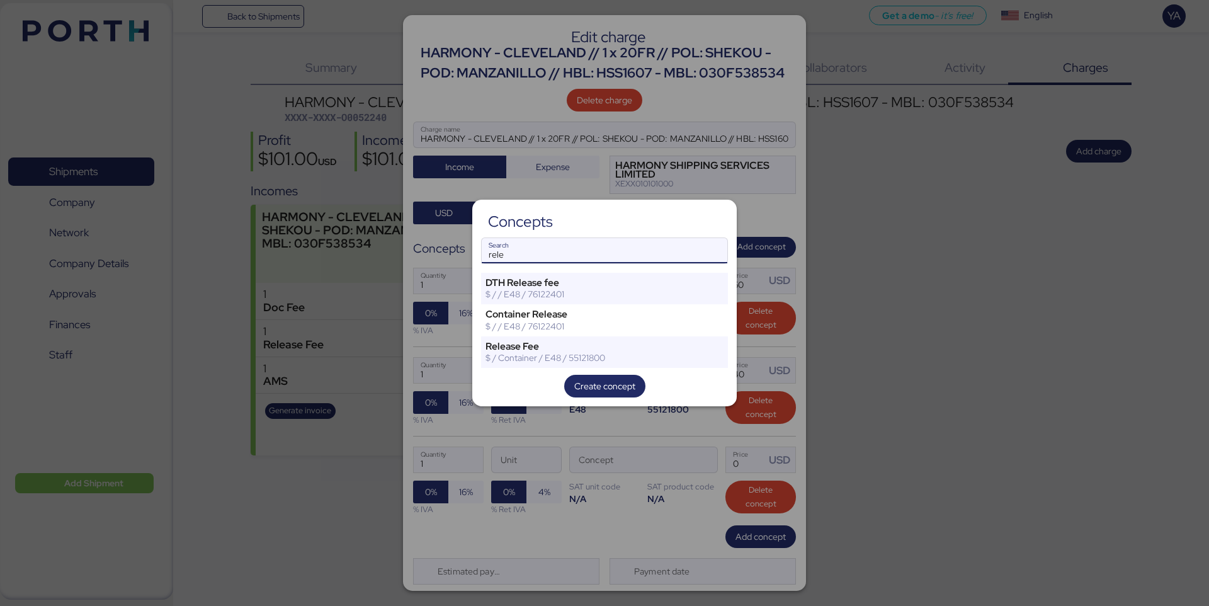
type input "rele"
click at [548, 370] on div "Concepts rele Search DTH Release fee $ / / E48 / 76122401 Container Release $ /…" at bounding box center [604, 303] width 264 height 206
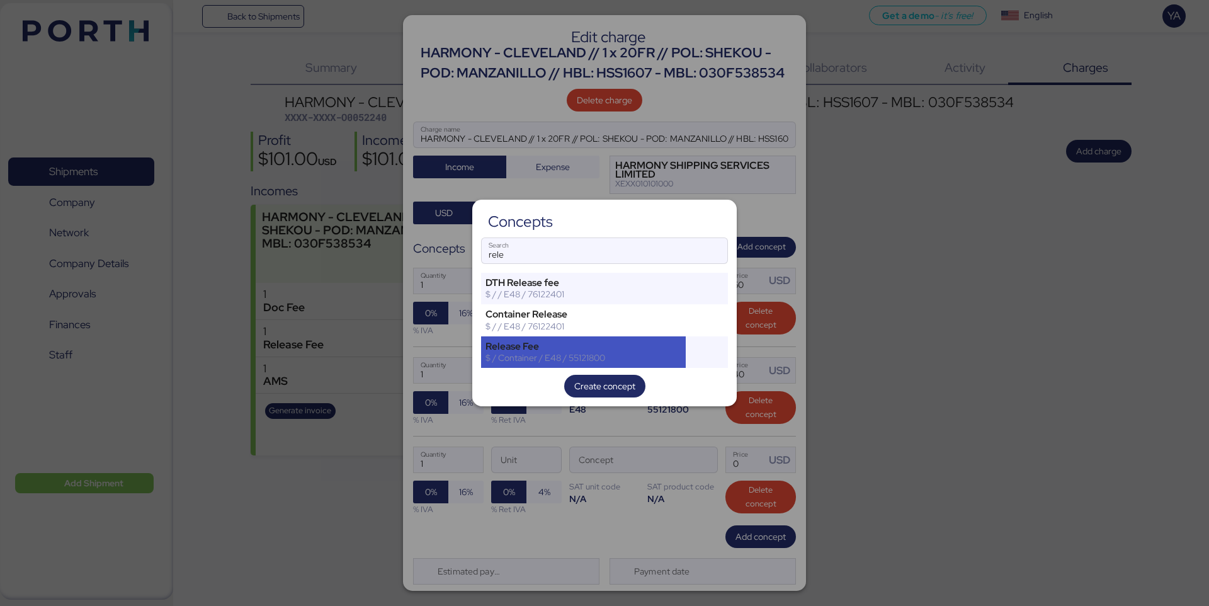
click at [548, 364] on div "Release Fee $ / Container / E48 / 55121800" at bounding box center [583, 351] width 205 height 31
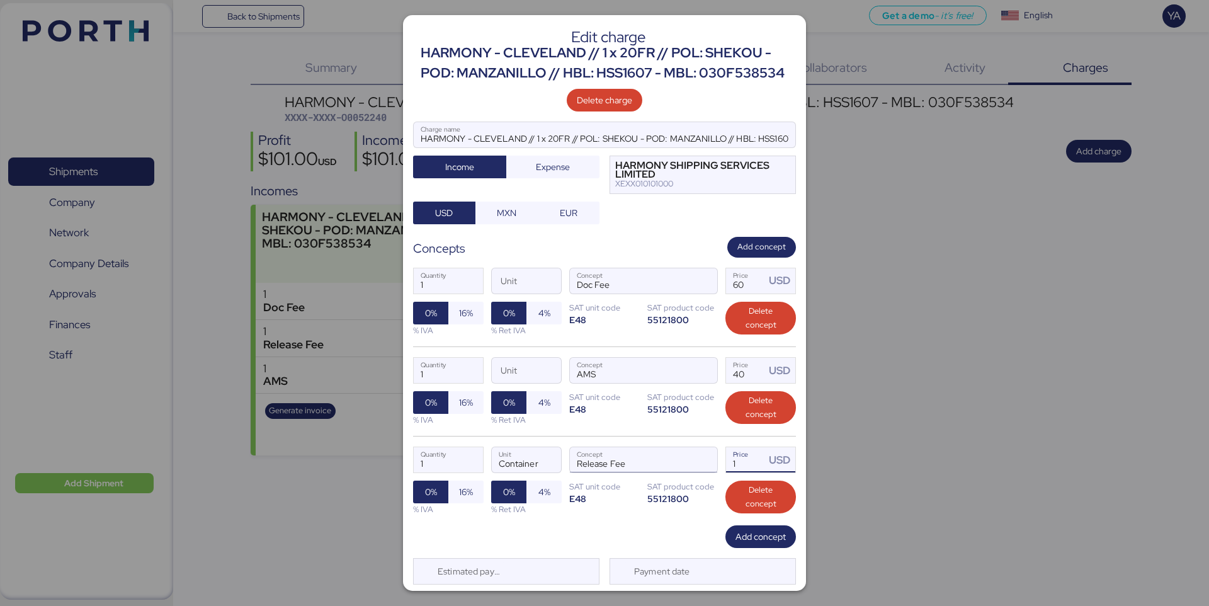
drag, startPoint x: 747, startPoint y: 467, endPoint x: 684, endPoint y: 465, distance: 63.0
click at [684, 466] on div "1 Quantity Container Unit Release Fee Concept 1 Price USD 0% 16% % IVA 0% 4% % …" at bounding box center [604, 480] width 383 height 89
type input "200"
click at [751, 526] on span "Add concept" at bounding box center [760, 536] width 71 height 23
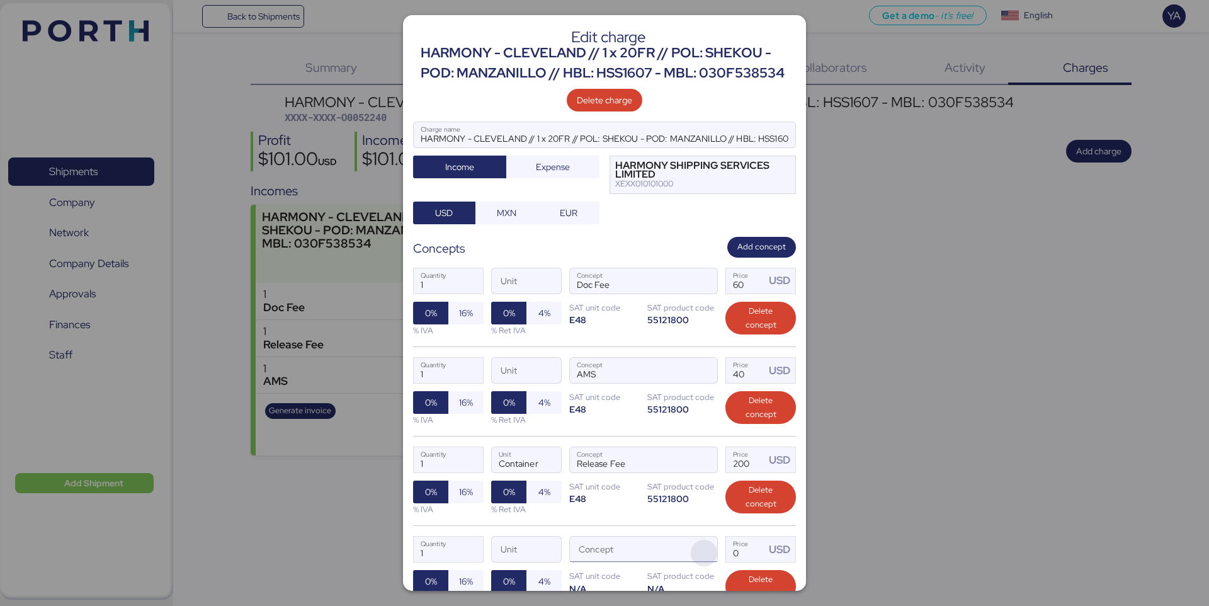
click at [695, 556] on span "button" at bounding box center [704, 553] width 26 height 26
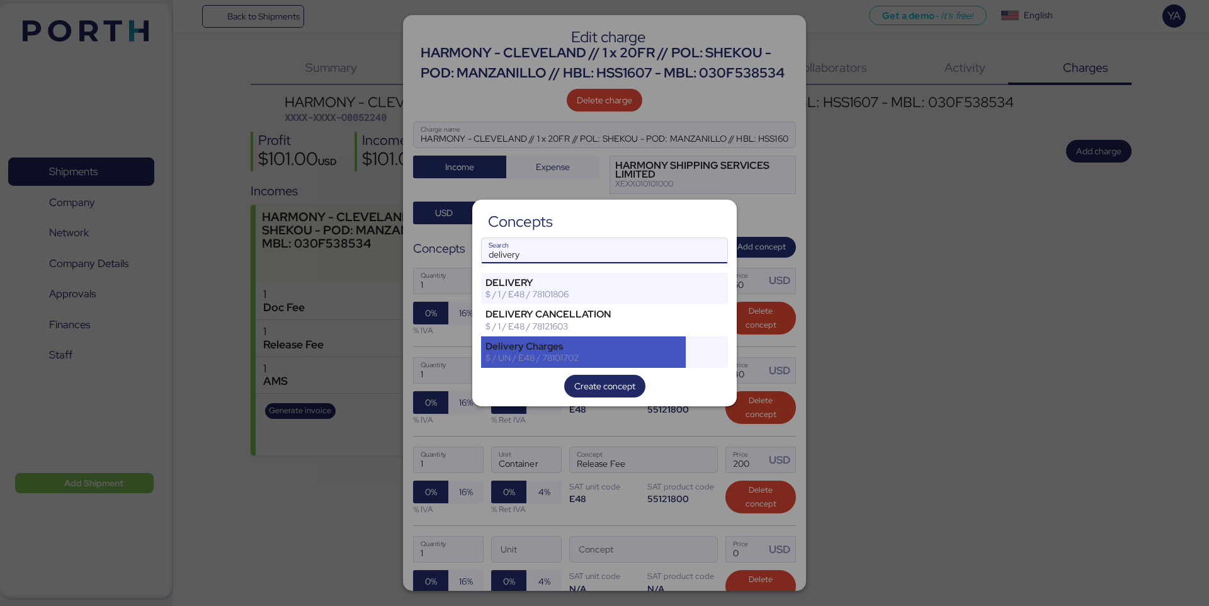
type input "delivery"
click at [632, 353] on div "$ / UN / E48 / 78101702" at bounding box center [583, 357] width 196 height 11
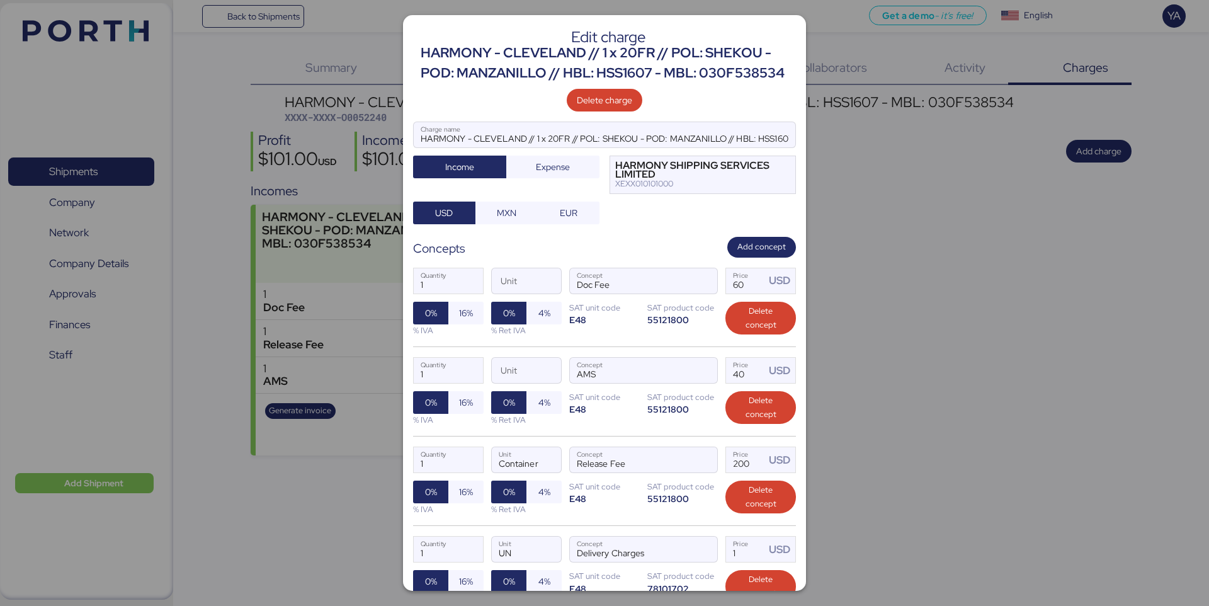
click at [676, 533] on div "1 Quantity UN Unit Delivery Charges Concept 1 Price USD 0% 16% % IVA 0% 4% % Re…" at bounding box center [604, 569] width 383 height 89
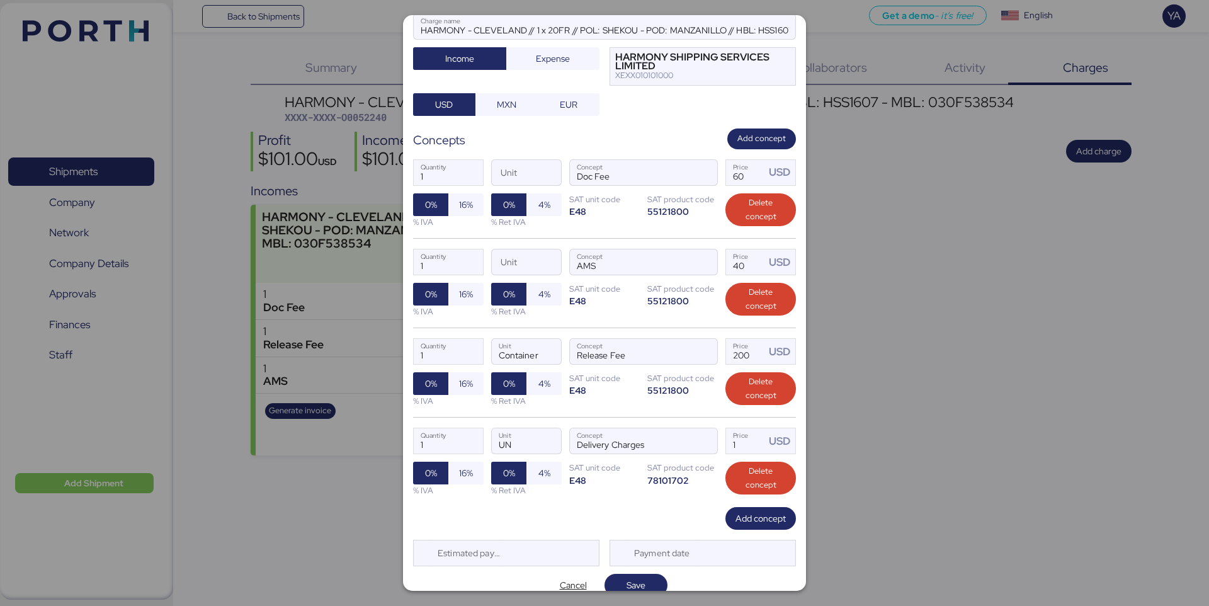
scroll to position [124, 0]
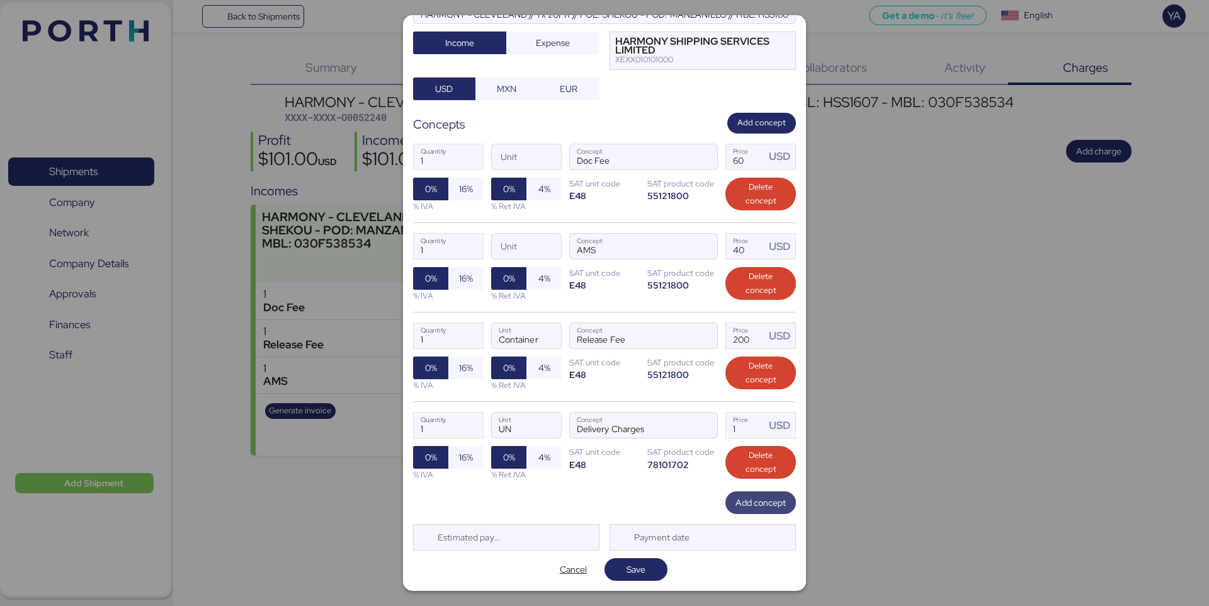
click at [751, 508] on span "Add concept" at bounding box center [760, 502] width 50 height 15
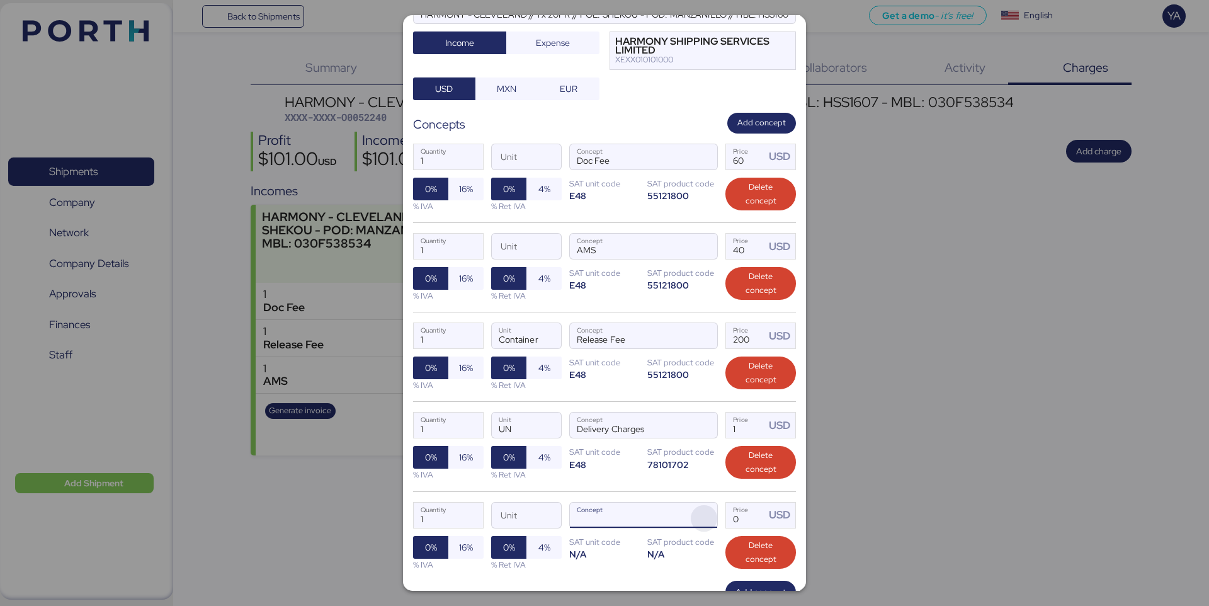
click at [711, 509] on span "button" at bounding box center [704, 518] width 26 height 26
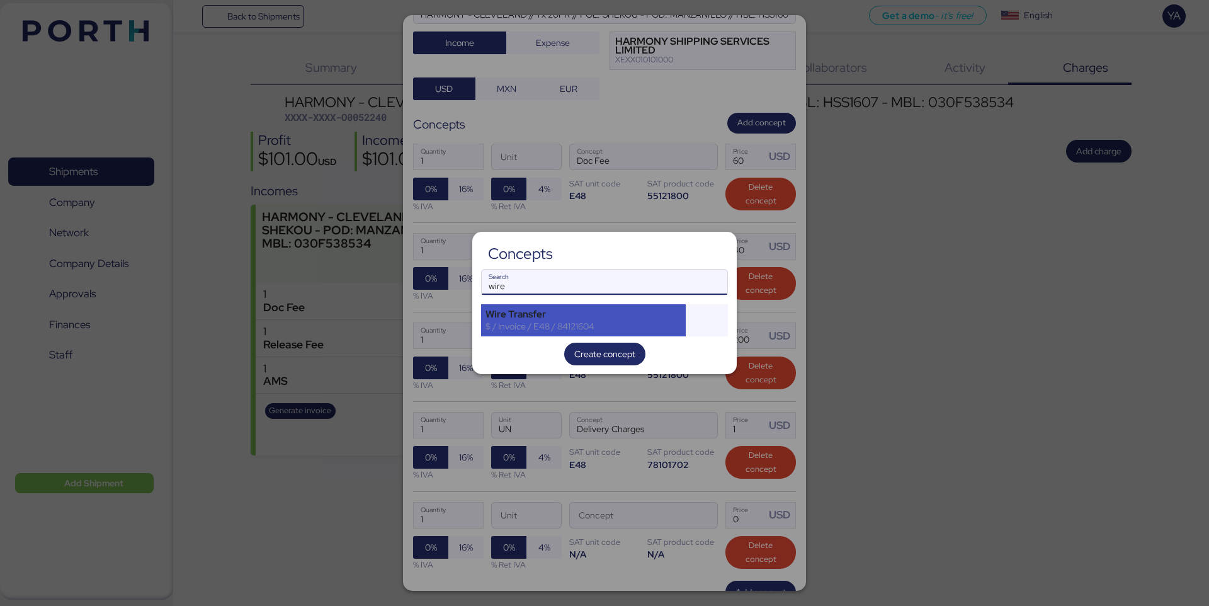
type input "wire"
click at [626, 315] on div "Wire Transfer" at bounding box center [583, 314] width 196 height 11
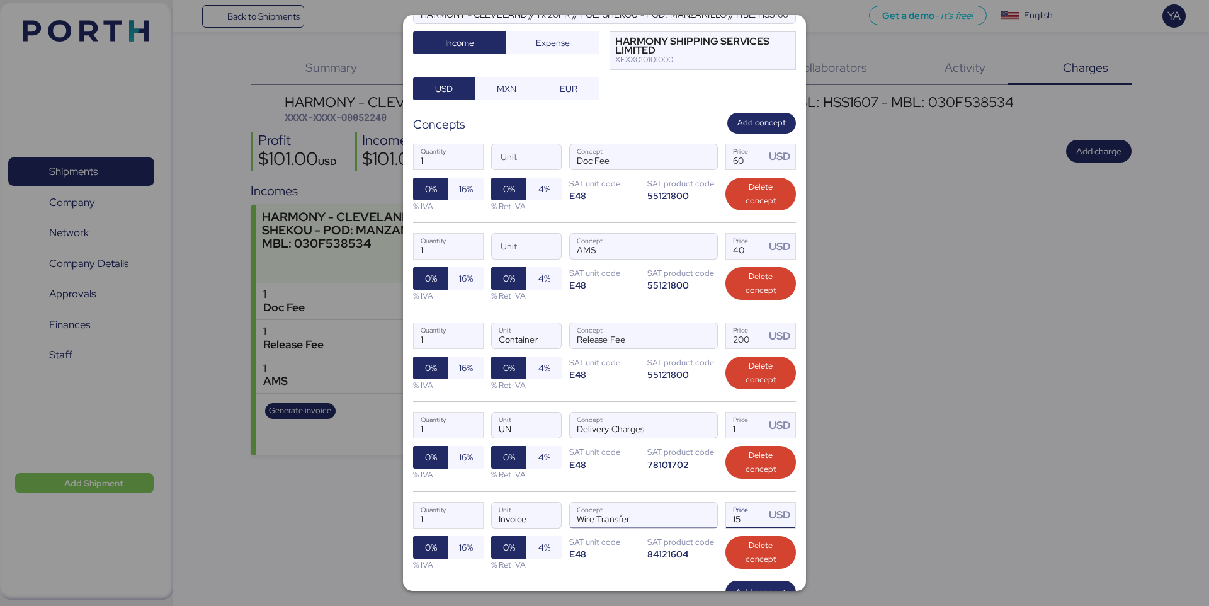
drag, startPoint x: 749, startPoint y: 513, endPoint x: 686, endPoint y: 514, distance: 63.0
click at [687, 514] on div "1 Quantity Invoice Unit Wire Transfer Concept 15 Price USD 0% 16% % IVA 0% 4% %…" at bounding box center [604, 535] width 383 height 89
type input "20"
click at [621, 482] on div "1 Quantity UN Unit Delivery Charges Concept 1 Price USD 0% 16% % IVA 0% 4% % Re…" at bounding box center [604, 445] width 383 height 89
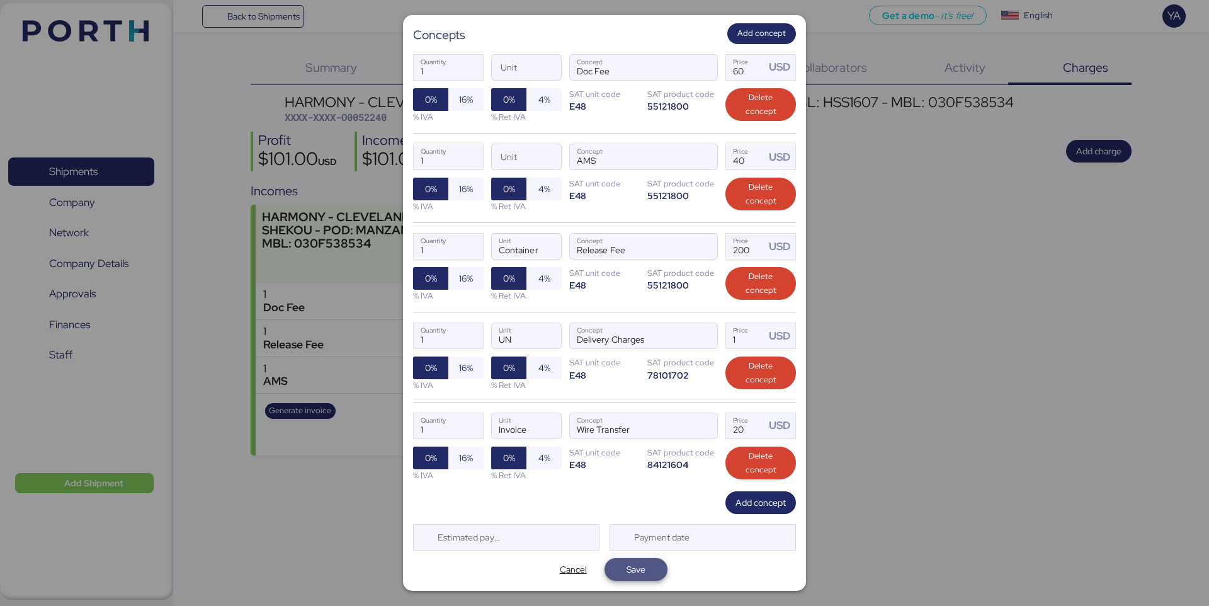
click at [642, 570] on span "Save" at bounding box center [635, 569] width 19 height 15
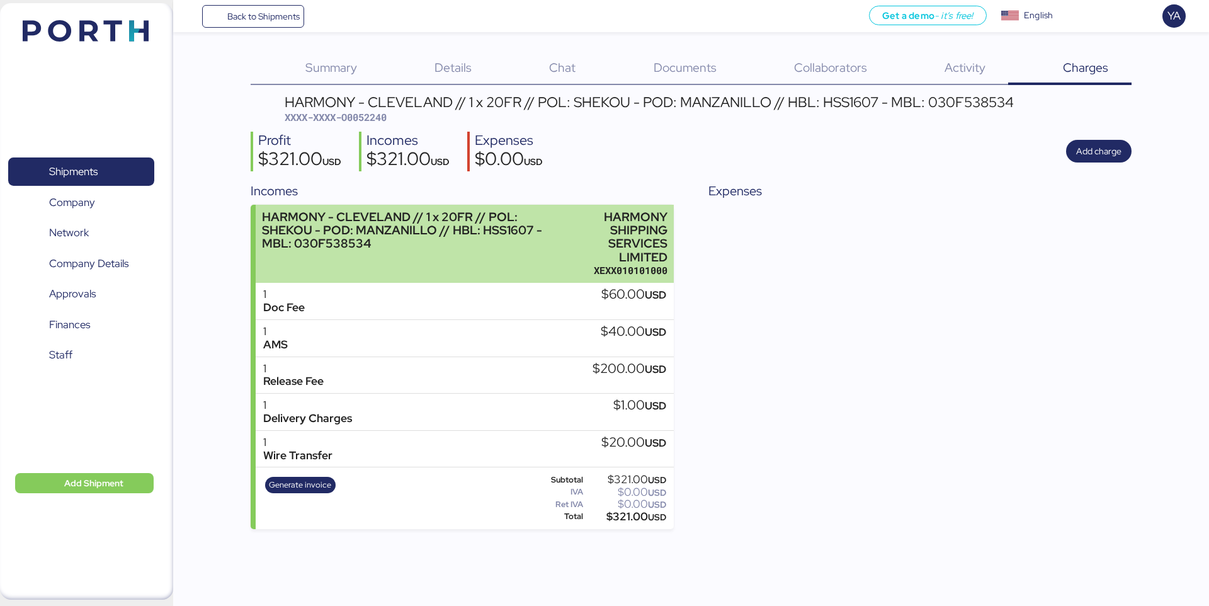
click at [476, 214] on div "HARMONY - CLEVELAND // 1 x 20FR // POL: SHEKOU - POD: MANZANILLO // HBL: HSS160…" at bounding box center [408, 230] width 293 height 40
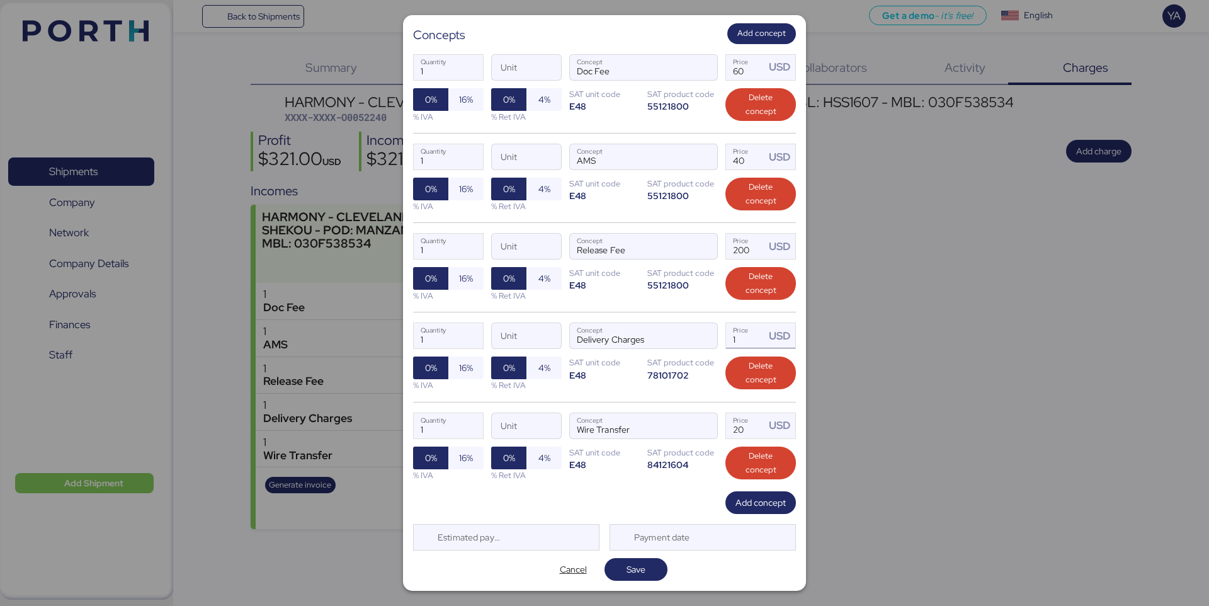
click at [744, 341] on input "1" at bounding box center [745, 335] width 39 height 25
paste input "2680"
type input "2680"
click at [645, 564] on span "Save" at bounding box center [635, 569] width 19 height 15
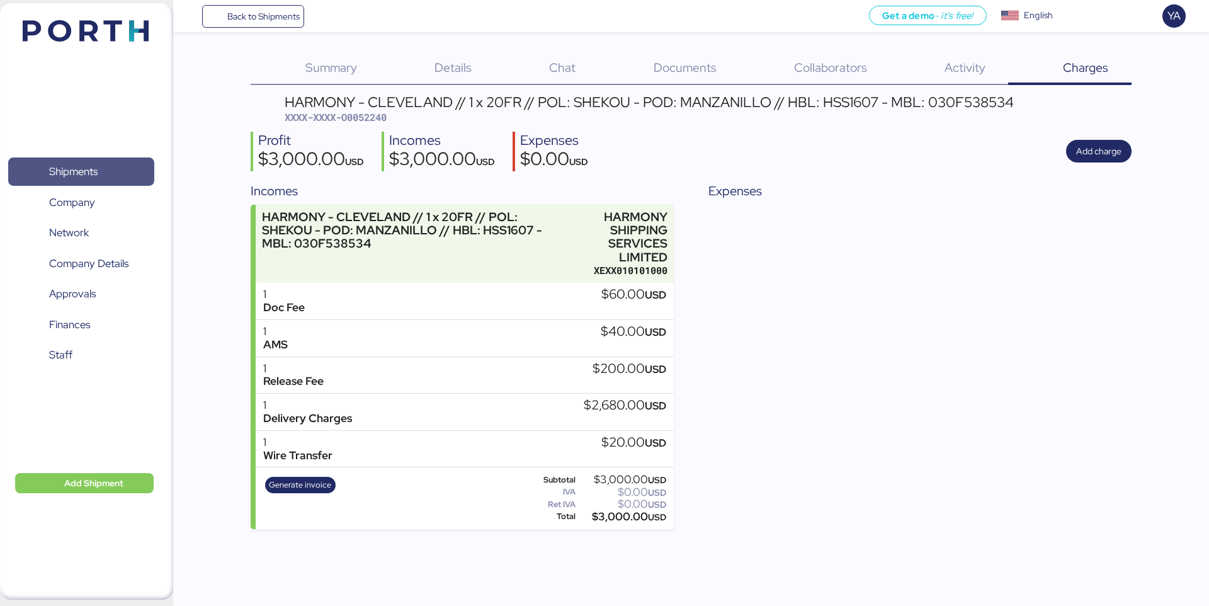
click at [72, 167] on span "Shipments" at bounding box center [73, 171] width 48 height 18
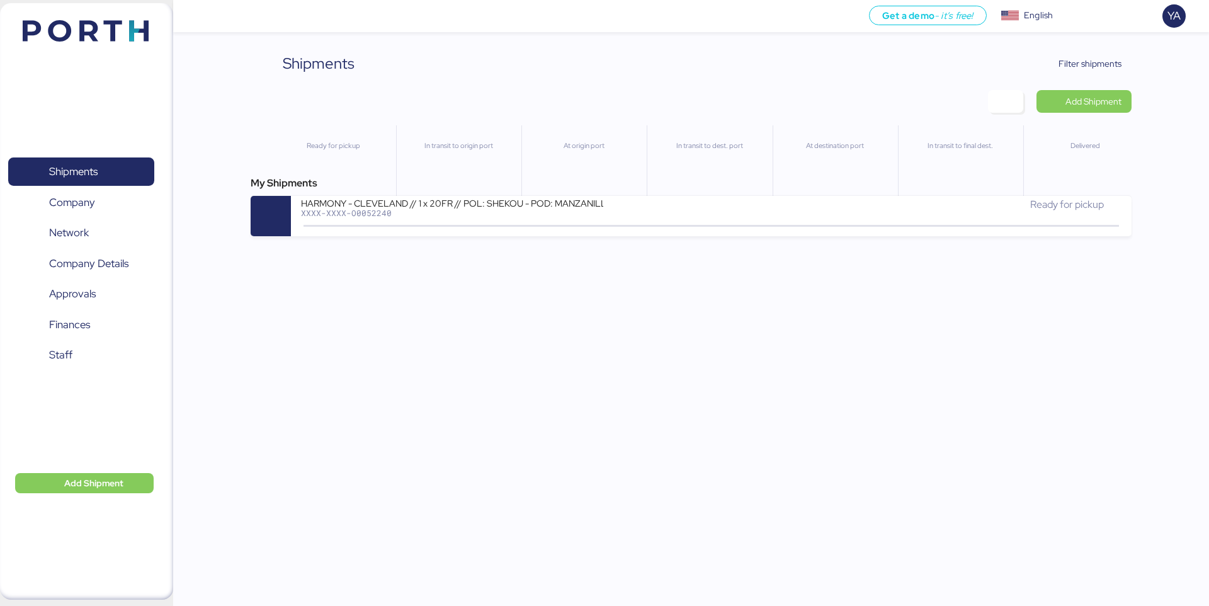
click at [360, 62] on div "Shipments Clear Filters Filter shipments" at bounding box center [691, 63] width 880 height 23
drag, startPoint x: 360, startPoint y: 62, endPoint x: 222, endPoint y: 54, distance: 138.2
click at [222, 54] on div "Shipments Clear Filters Filter shipments Add Shipment Ready for pickup In trans…" at bounding box center [604, 118] width 1209 height 236
drag, startPoint x: 222, startPoint y: 54, endPoint x: 383, endPoint y: 186, distance: 208.9
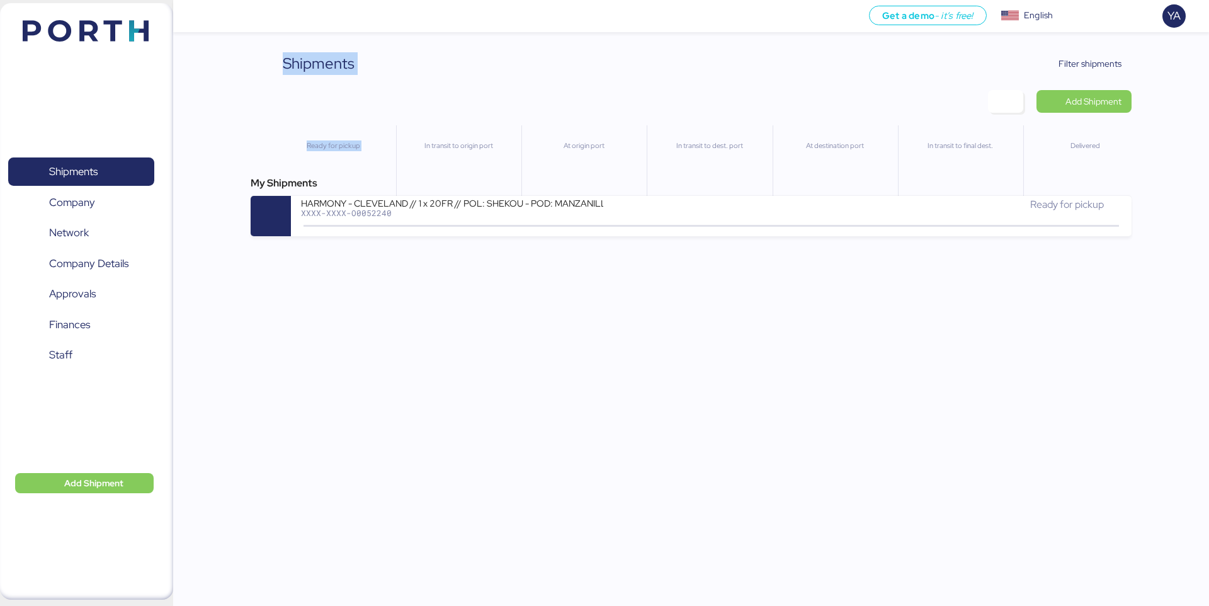
click at [383, 186] on div "Shipments Clear Filters Filter shipments Add Shipment Ready for pickup In trans…" at bounding box center [604, 118] width 1209 height 236
